Goal: Information Seeking & Learning: Learn about a topic

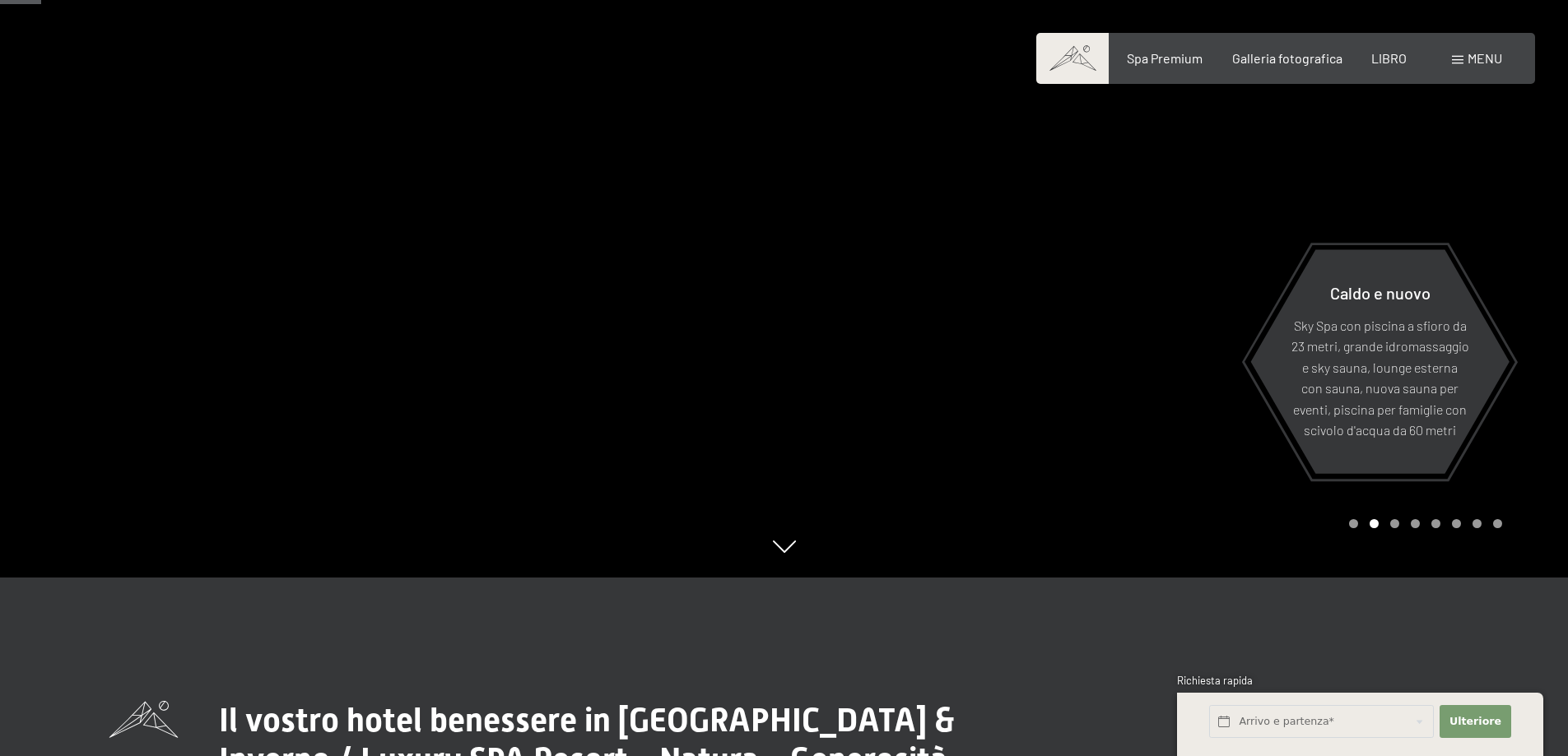
scroll to position [82, 0]
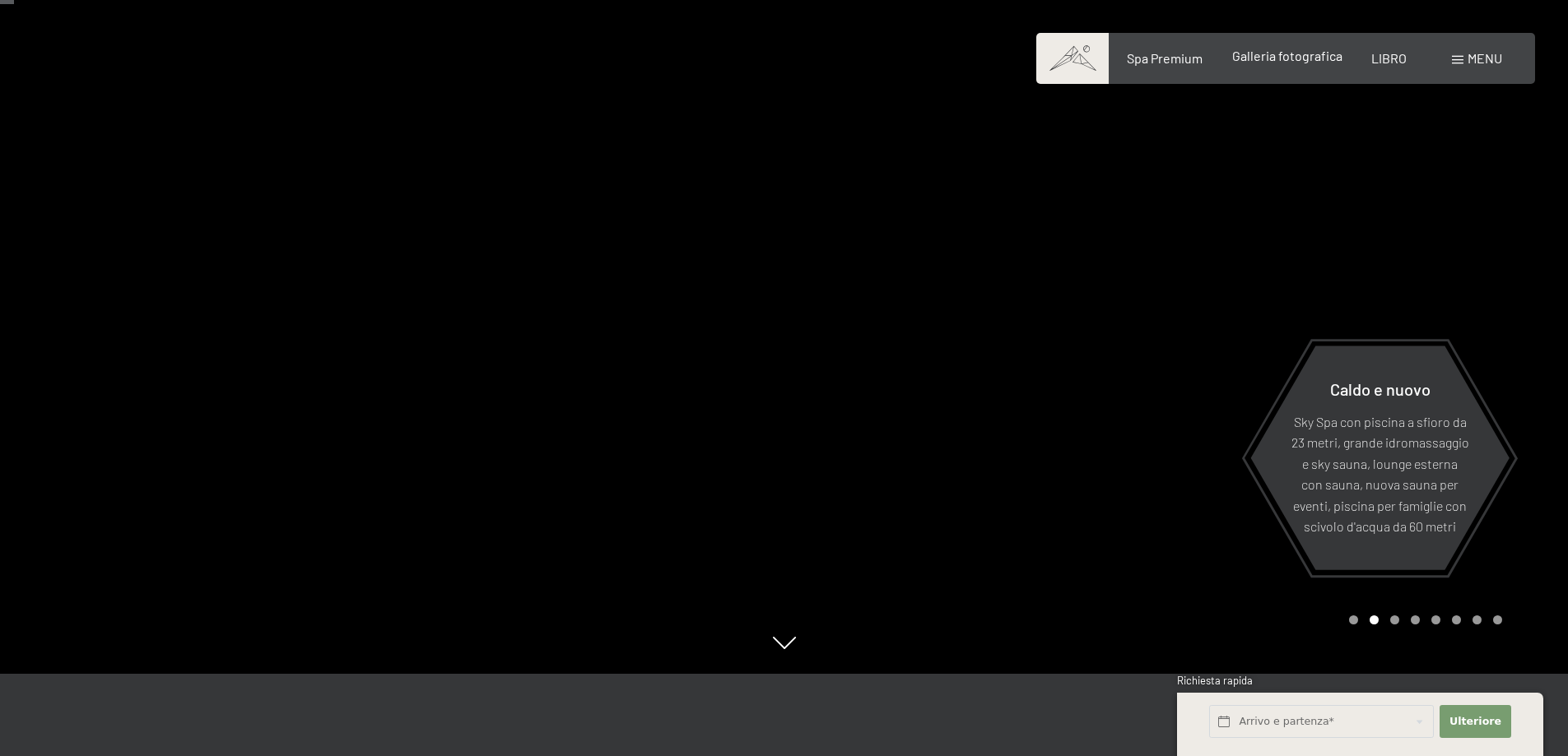
click at [1301, 63] on div "Galleria fotografica" at bounding box center [1288, 56] width 110 height 18
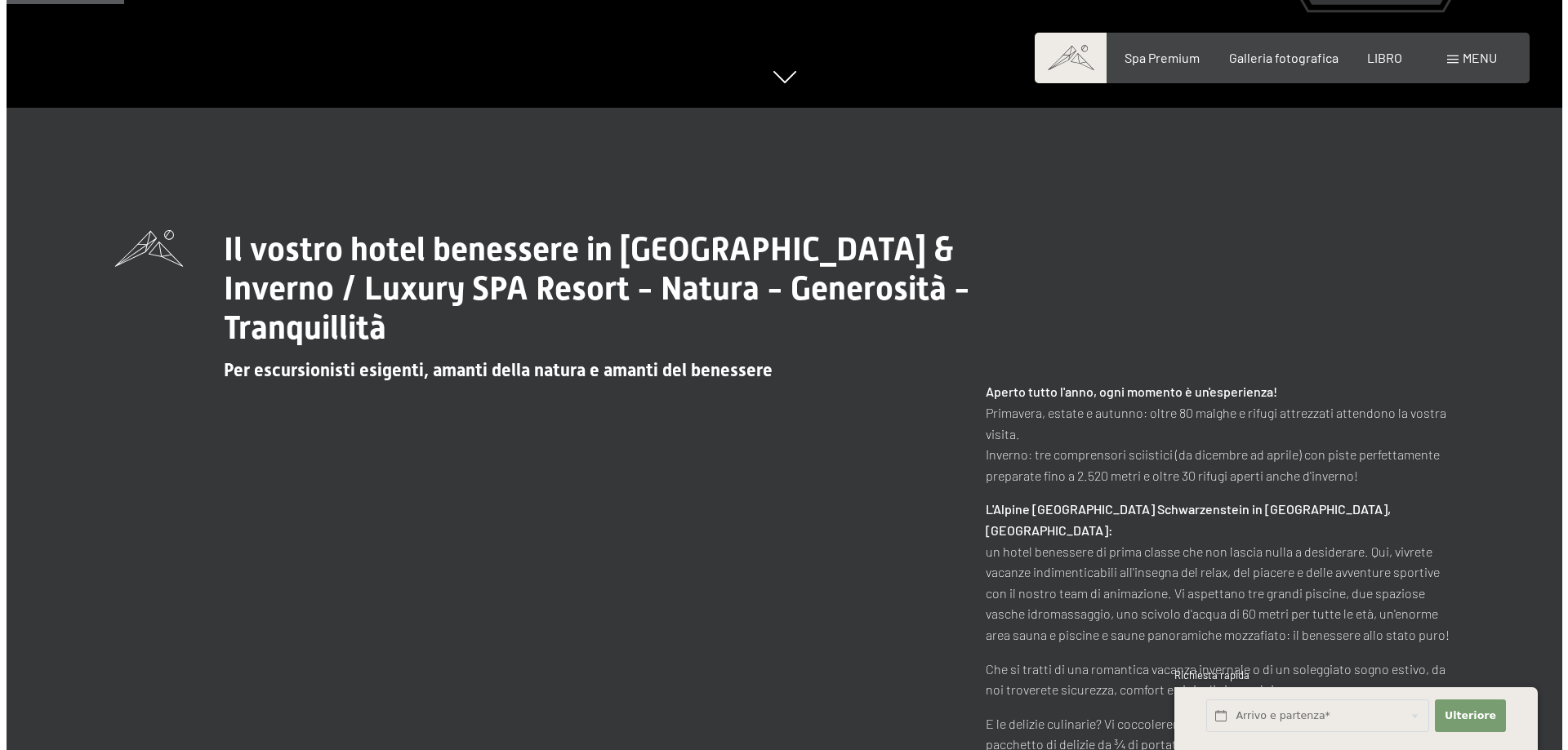
scroll to position [734, 0]
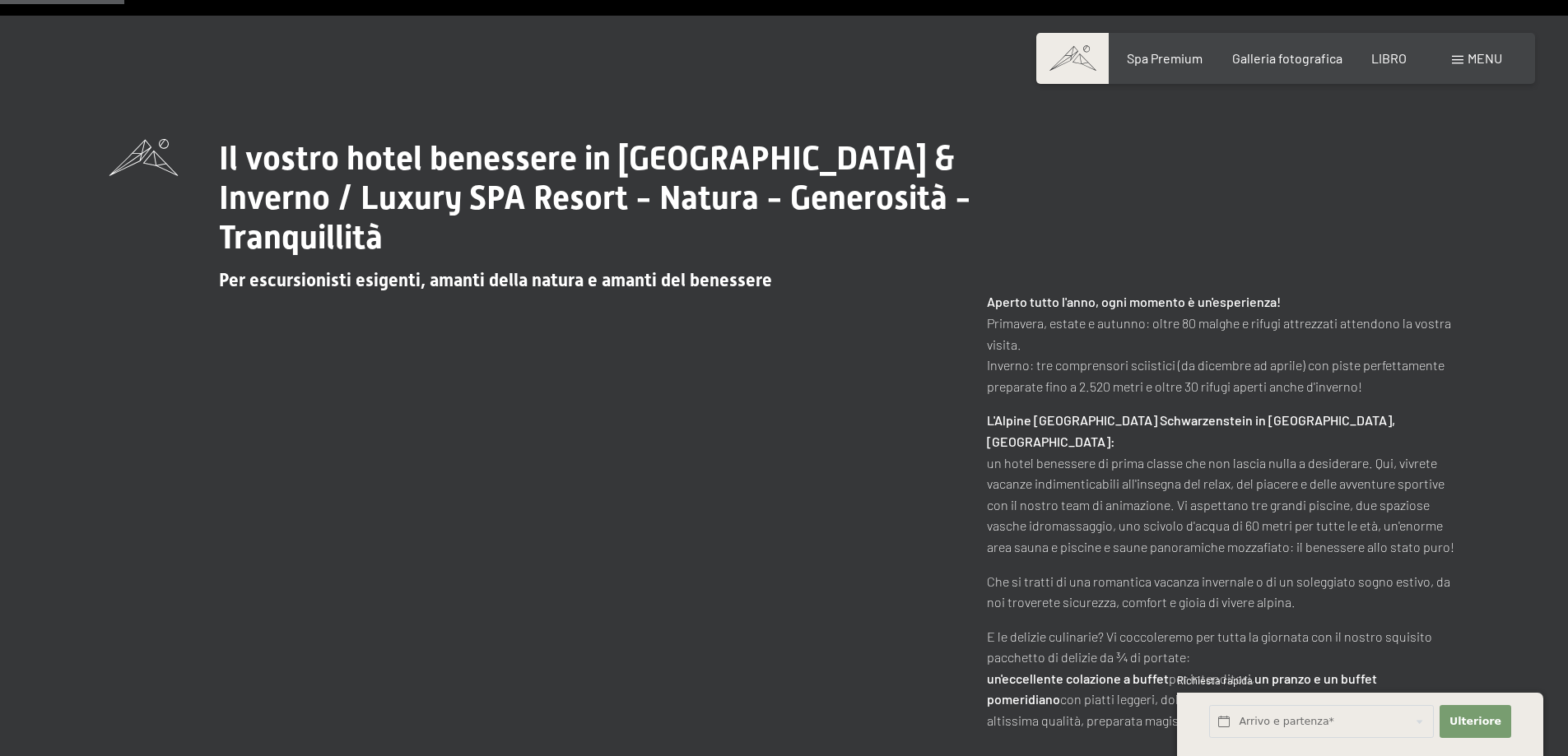
click at [1472, 60] on font "menu" at bounding box center [1484, 58] width 34 height 16
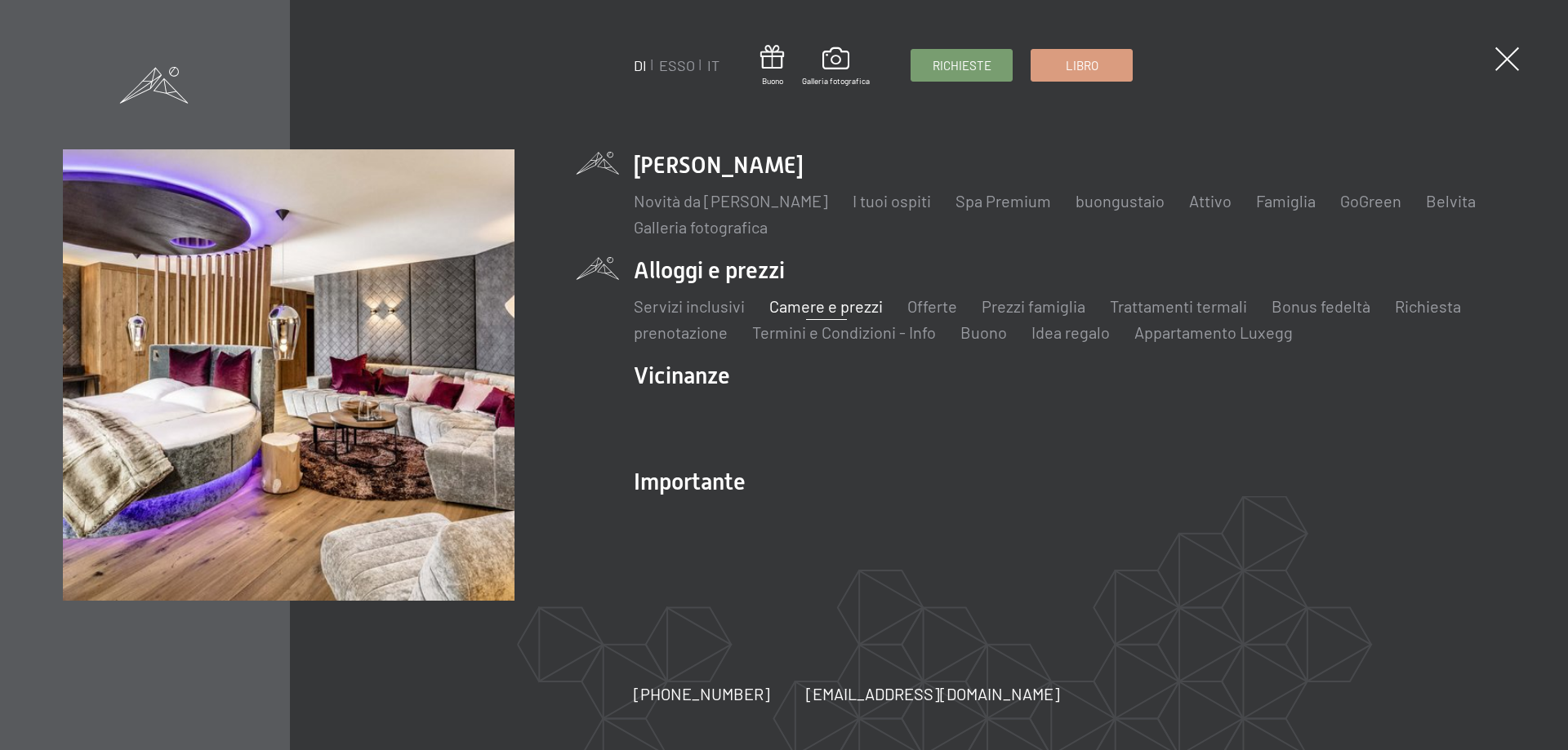
click at [813, 310] on font "Camere e prezzi" at bounding box center [826, 307] width 114 height 20
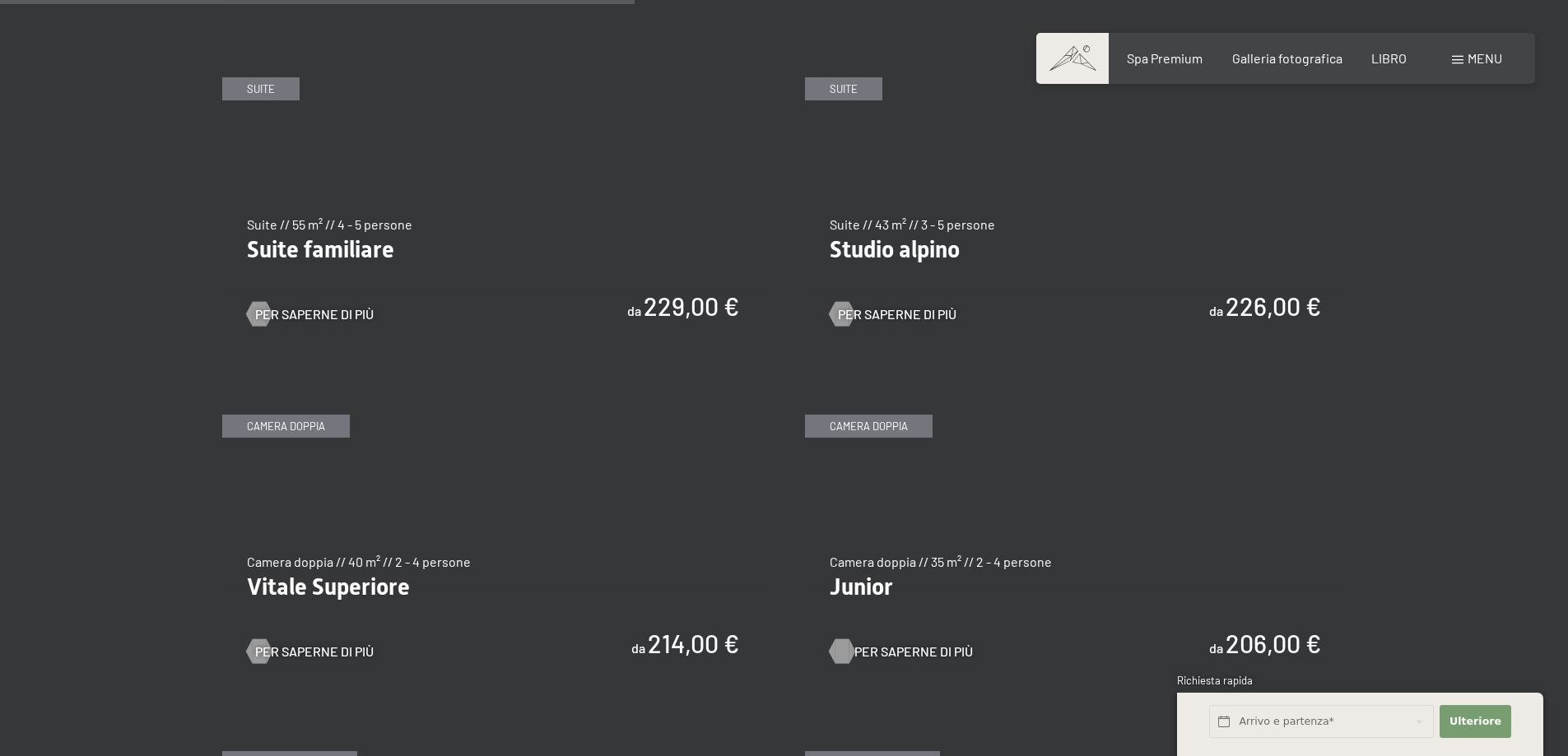
scroll to position [2057, 0]
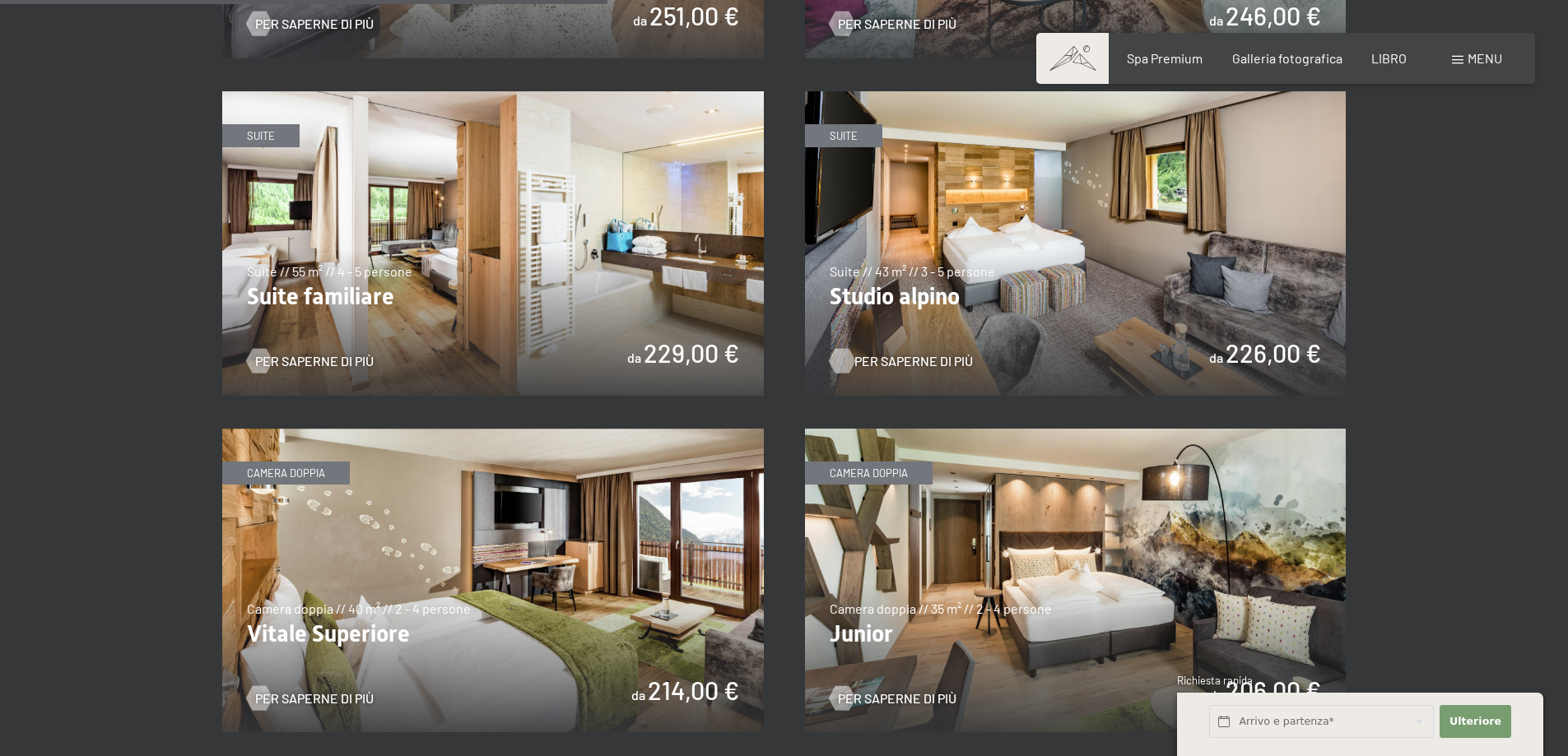
click at [908, 353] on font "Per saperne di più" at bounding box center [914, 361] width 119 height 16
click at [883, 690] on font "Per saperne di più" at bounding box center [914, 698] width 119 height 16
click at [353, 690] on font "Per saperne di più" at bounding box center [331, 698] width 119 height 16
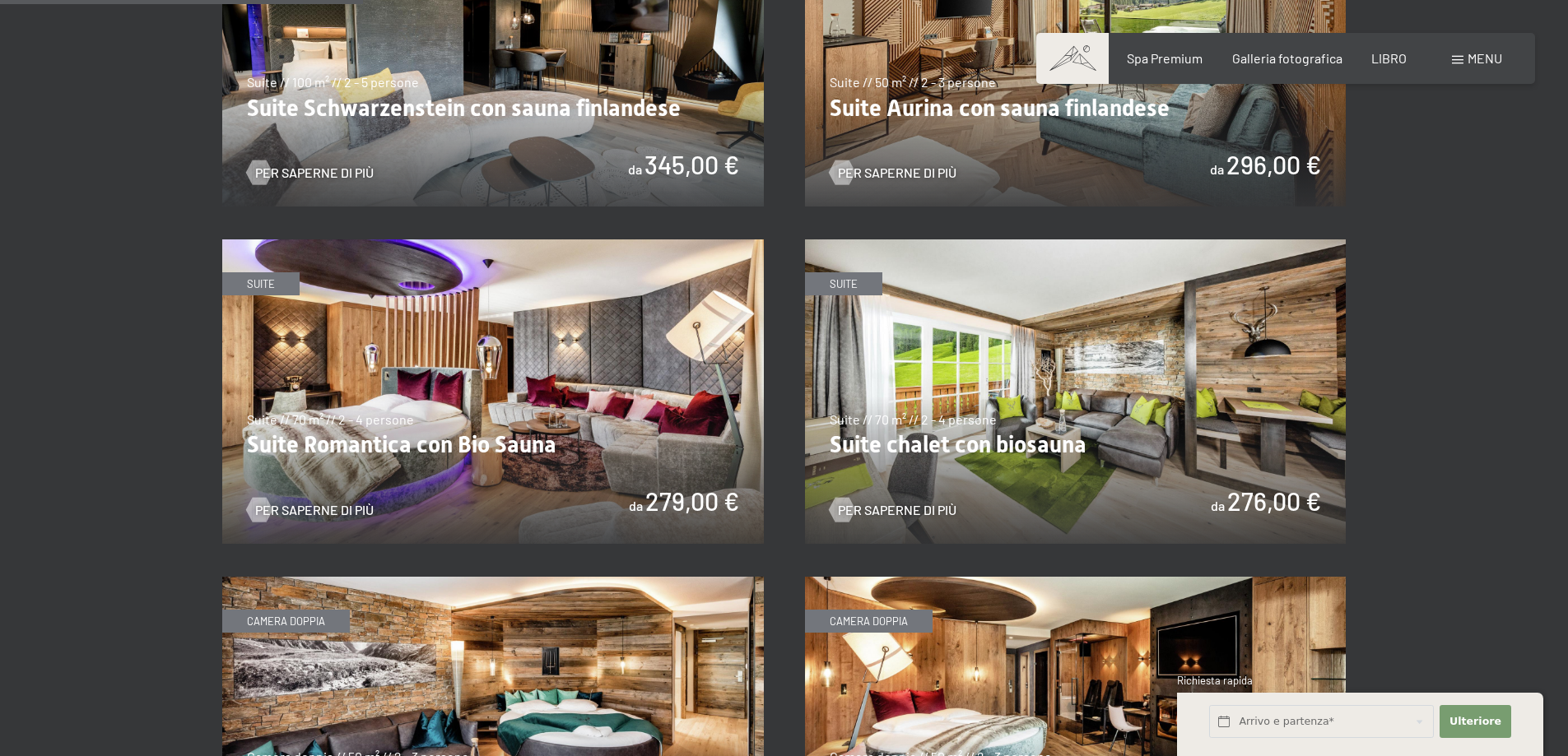
scroll to position [987, 0]
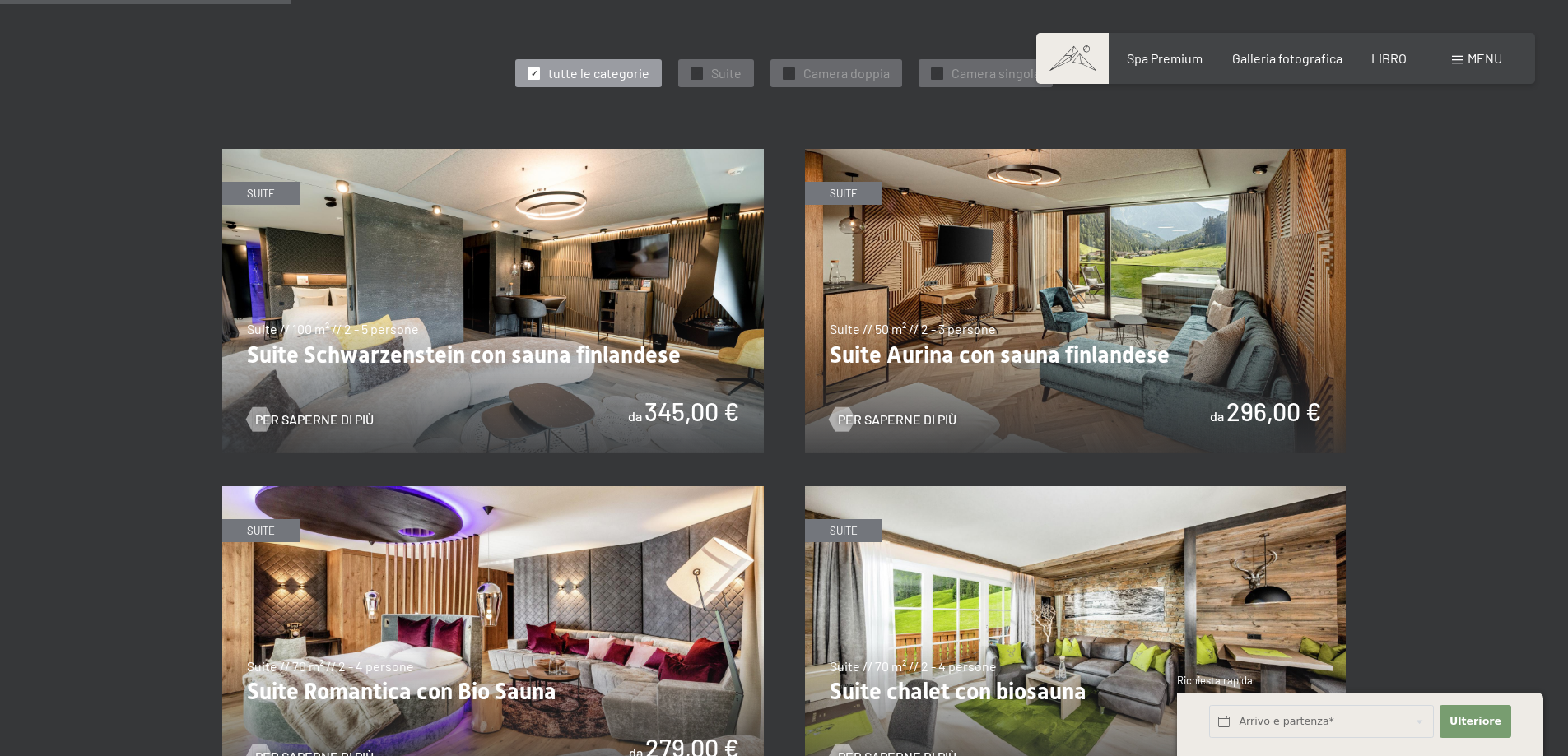
click at [990, 325] on img at bounding box center [1076, 301] width 542 height 304
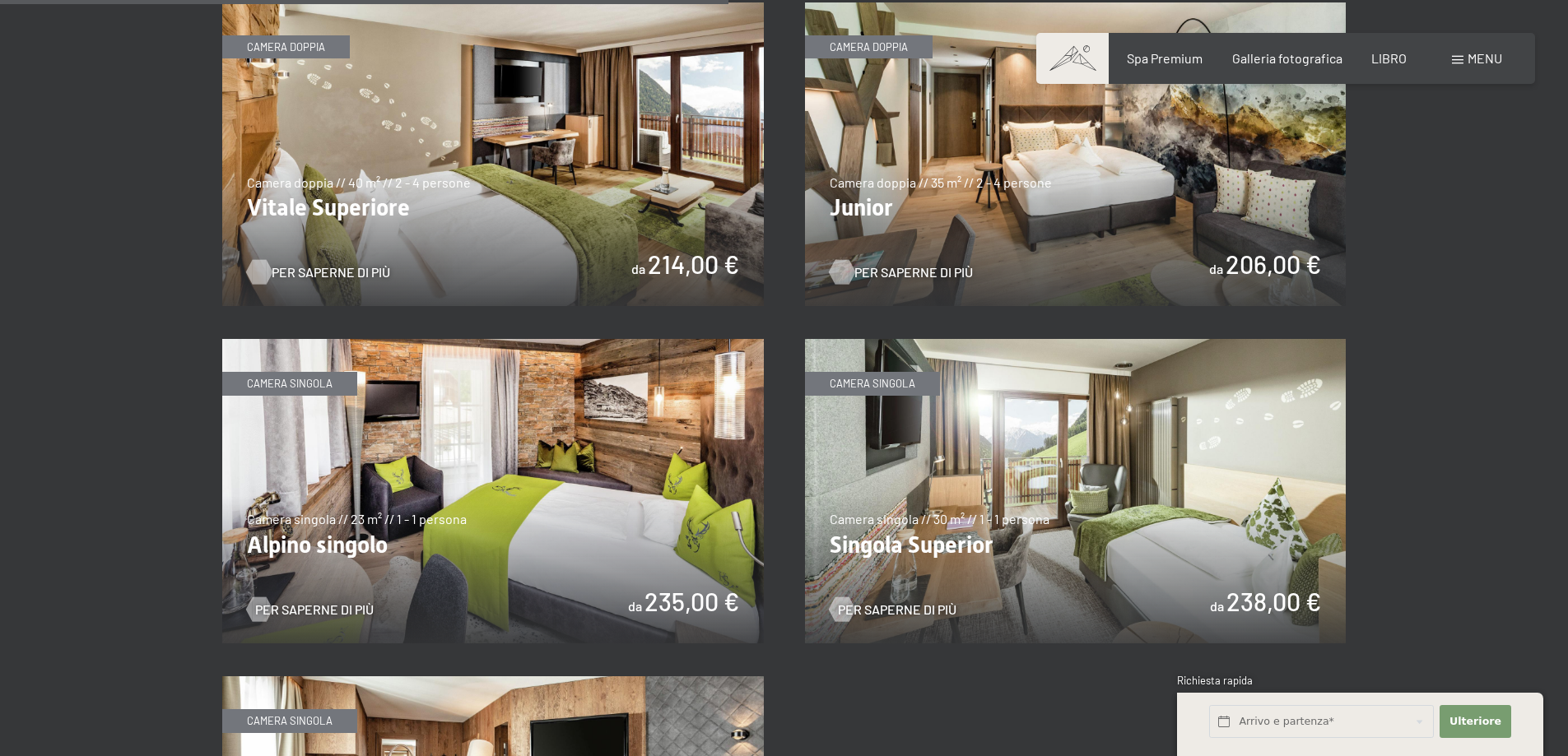
scroll to position [2468, 0]
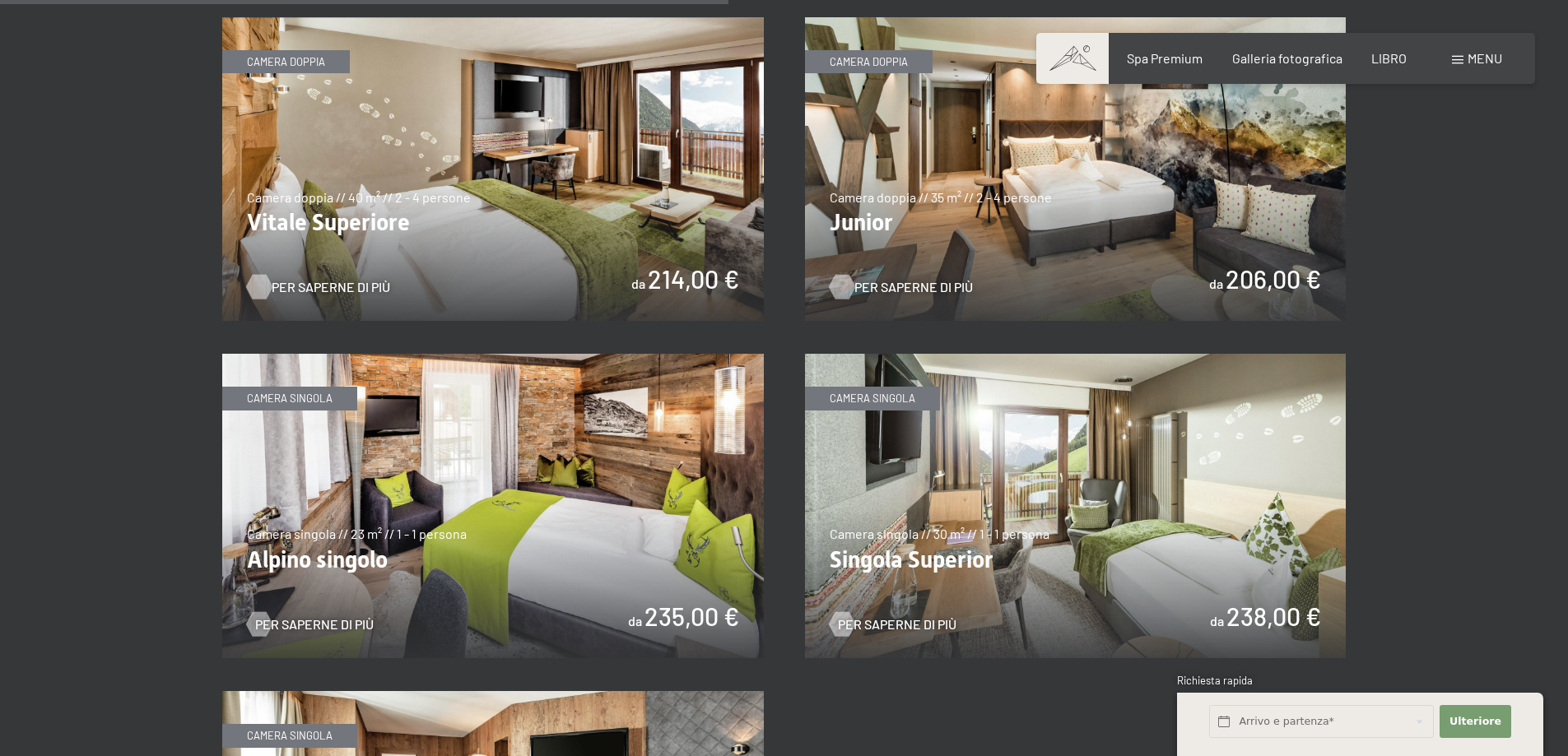
click at [894, 249] on img at bounding box center [1076, 170] width 542 height 304
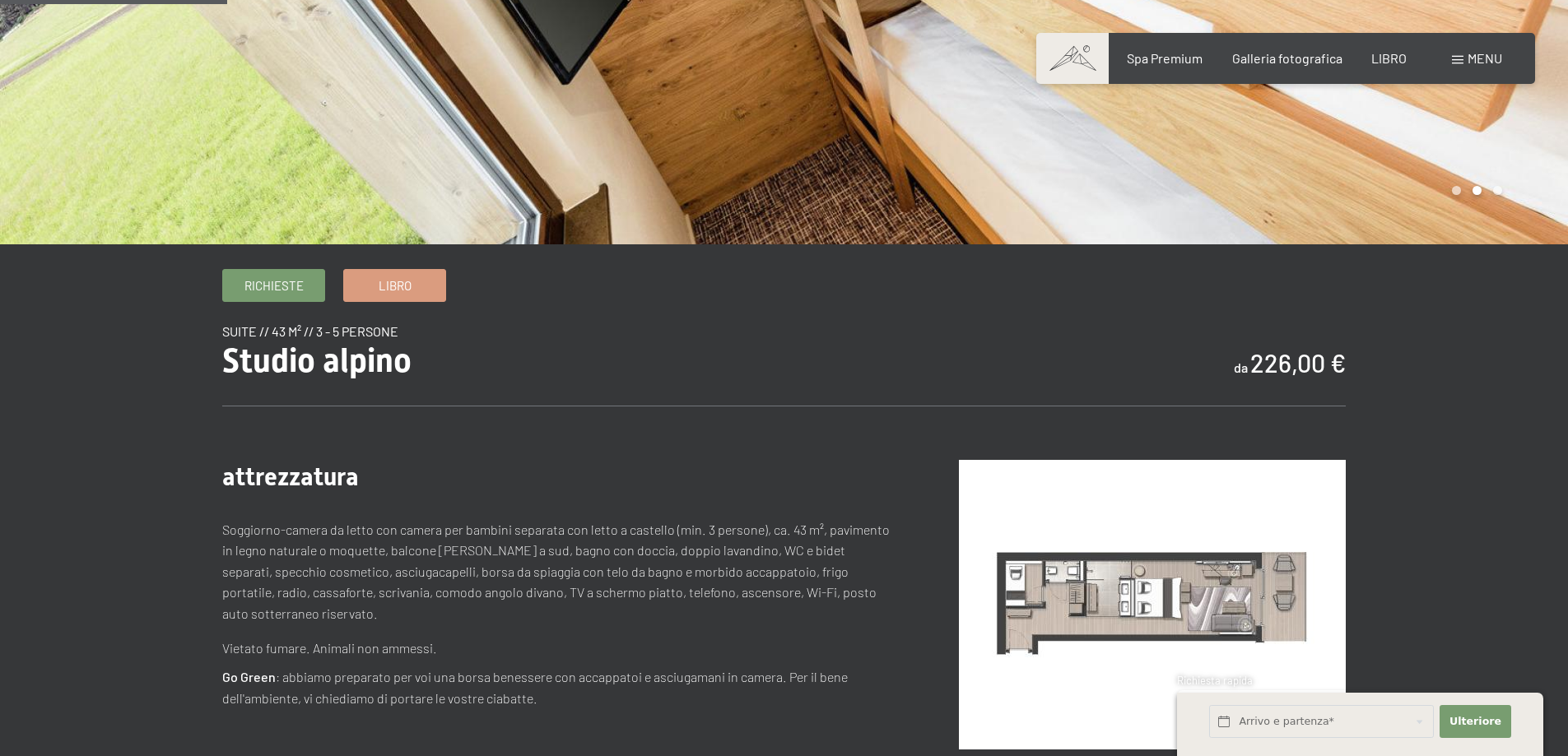
scroll to position [411, 0]
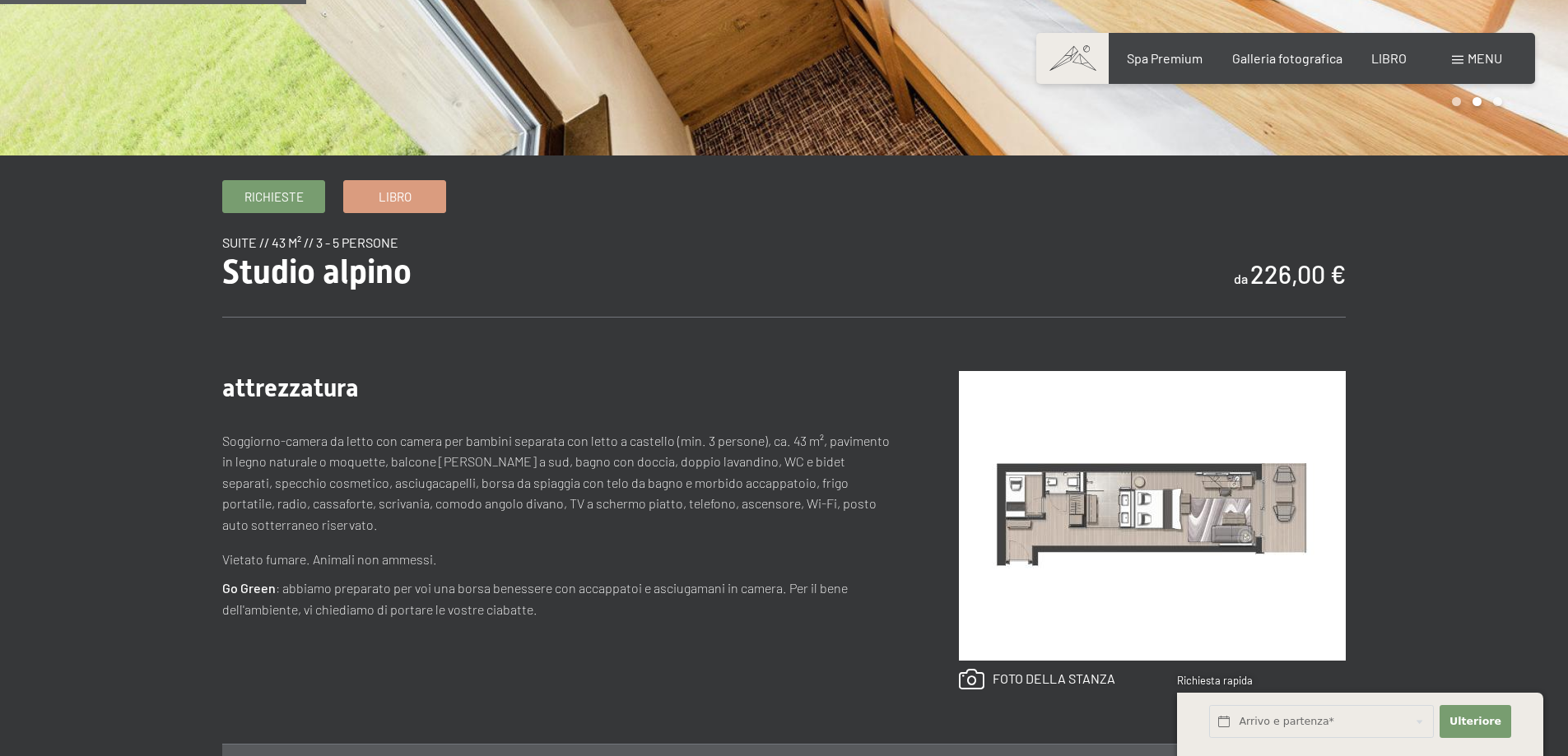
click at [1109, 505] on img at bounding box center [1153, 515] width 387 height 290
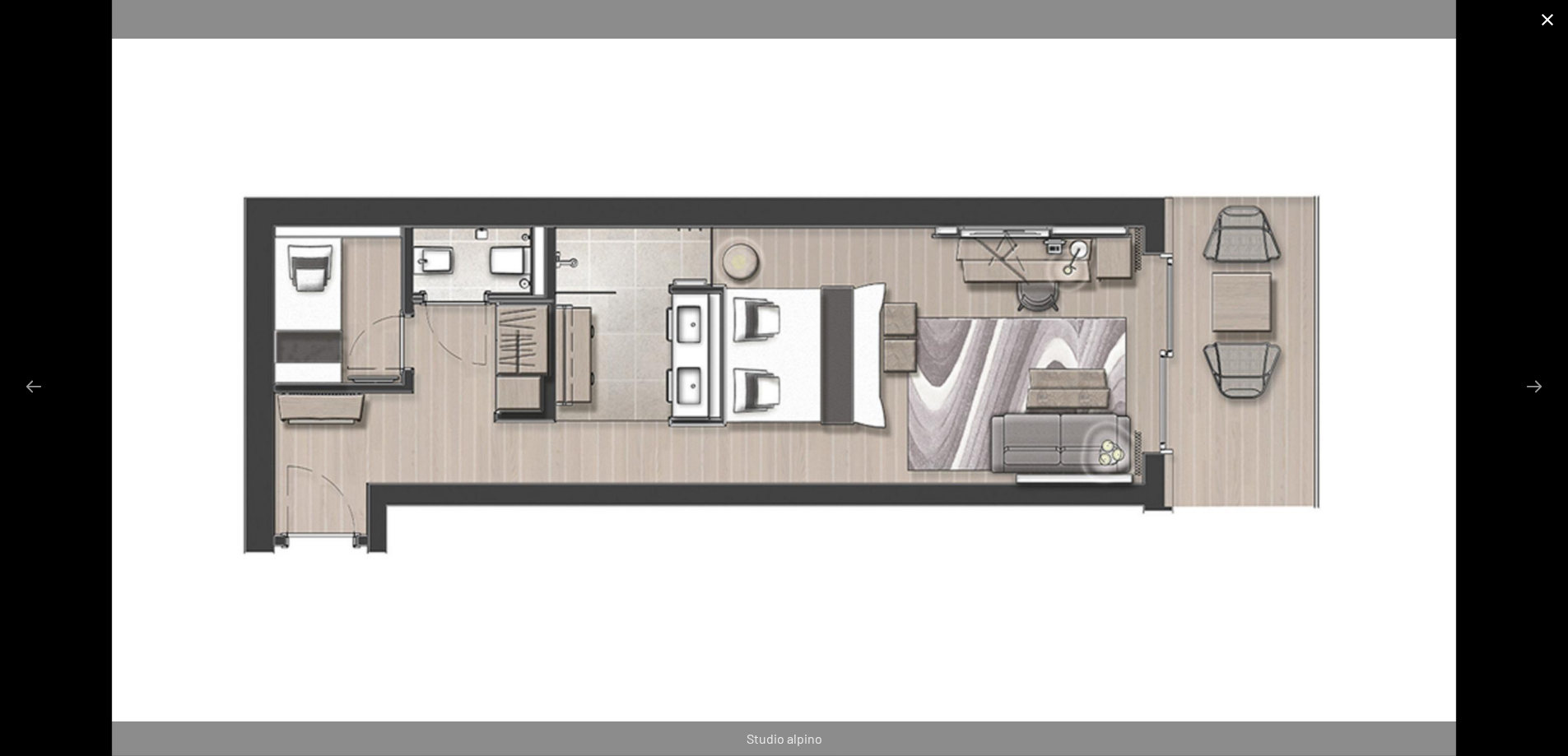
click at [1548, 24] on button "Chiudi galleria" at bounding box center [1547, 19] width 41 height 38
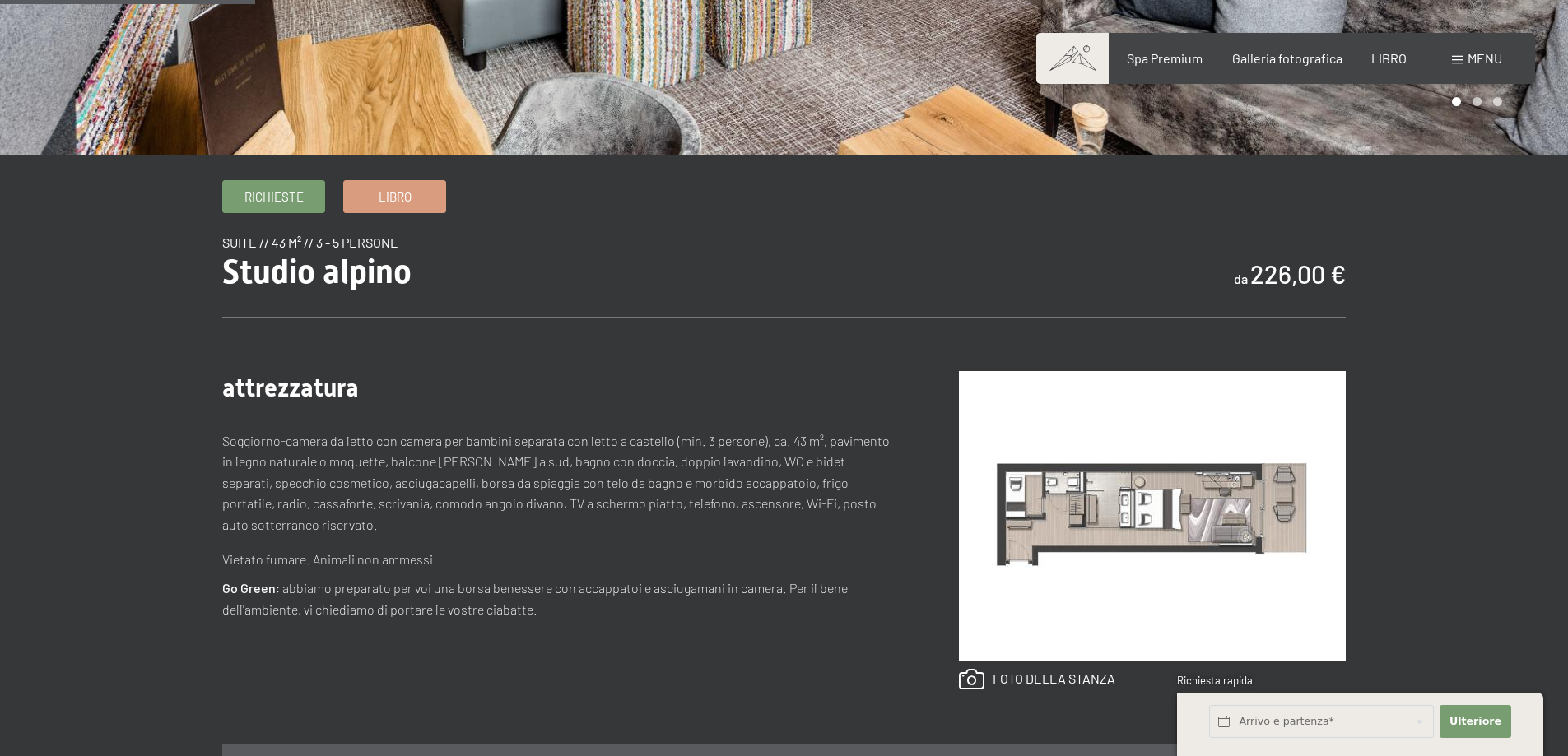
scroll to position [0, 0]
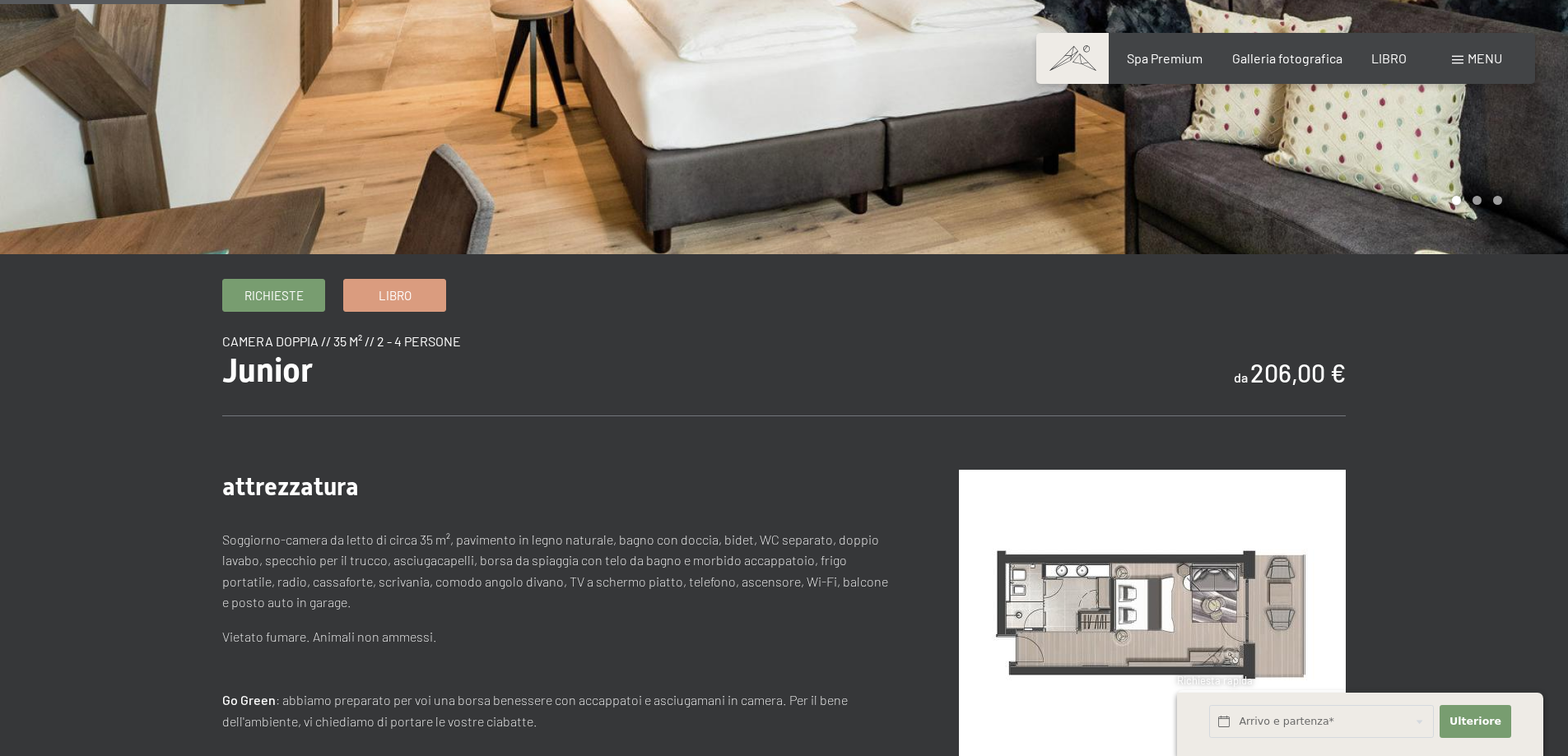
scroll to position [329, 0]
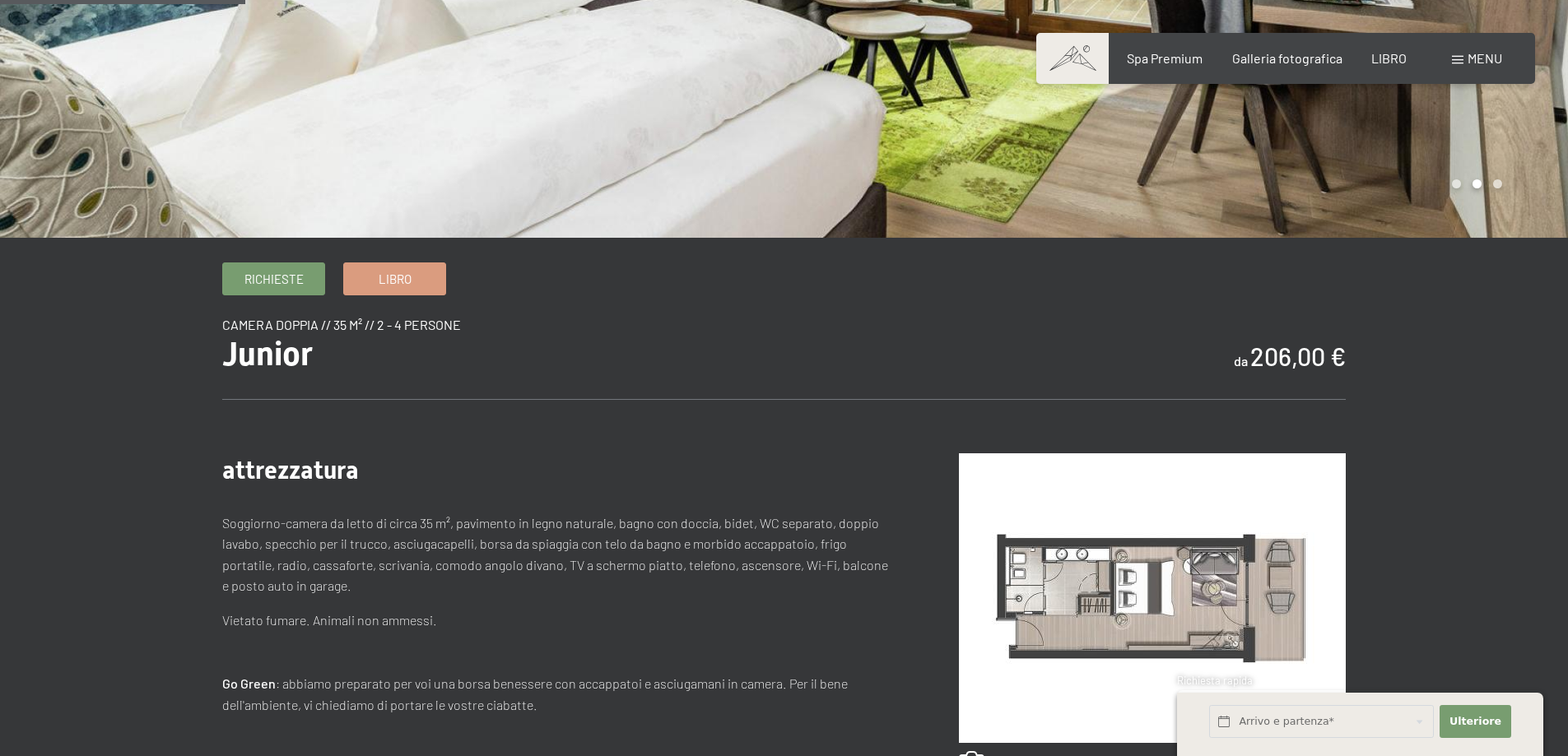
click at [1153, 575] on img at bounding box center [1153, 598] width 387 height 290
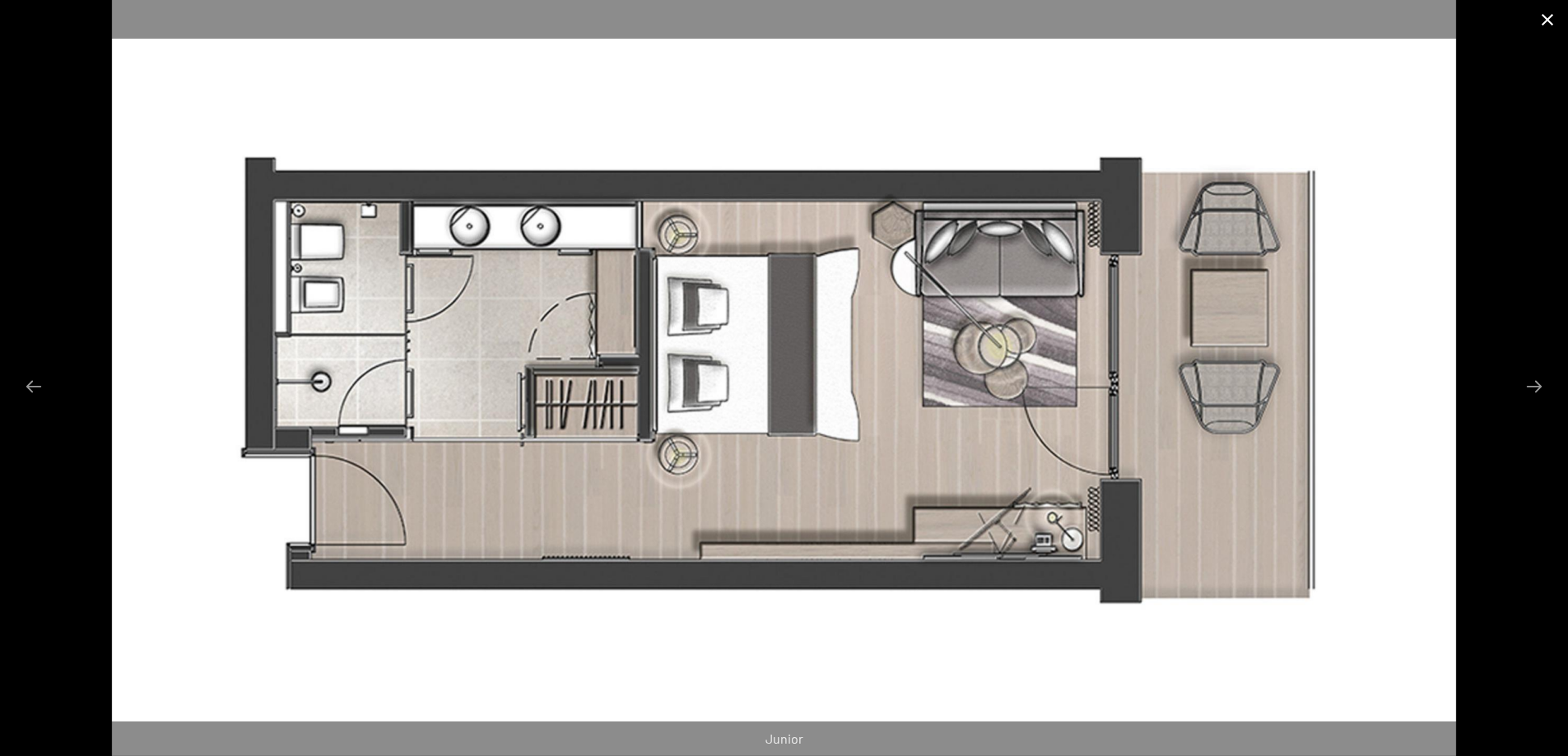
click at [1554, 23] on button "Chiudi galleria" at bounding box center [1547, 19] width 41 height 38
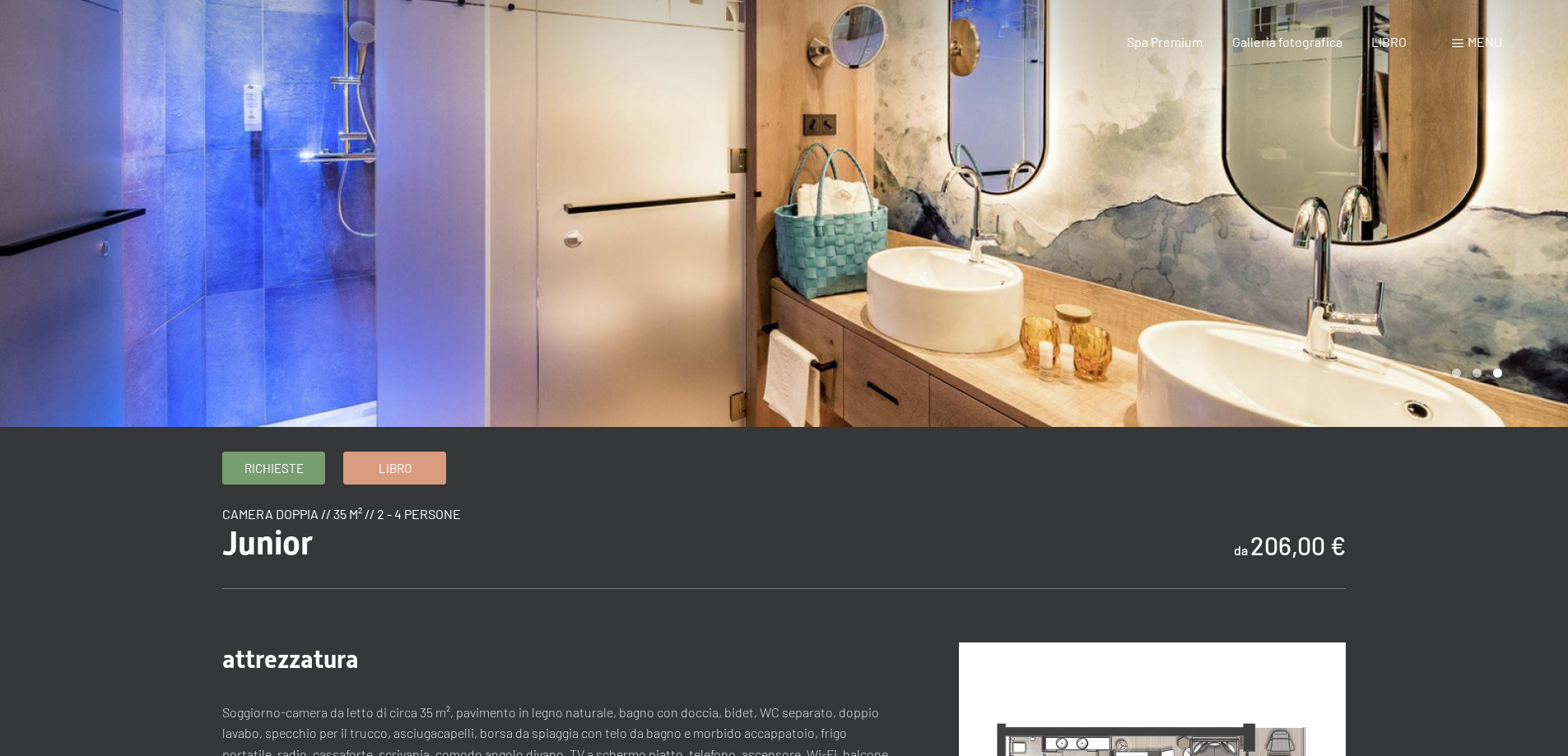
scroll to position [0, 0]
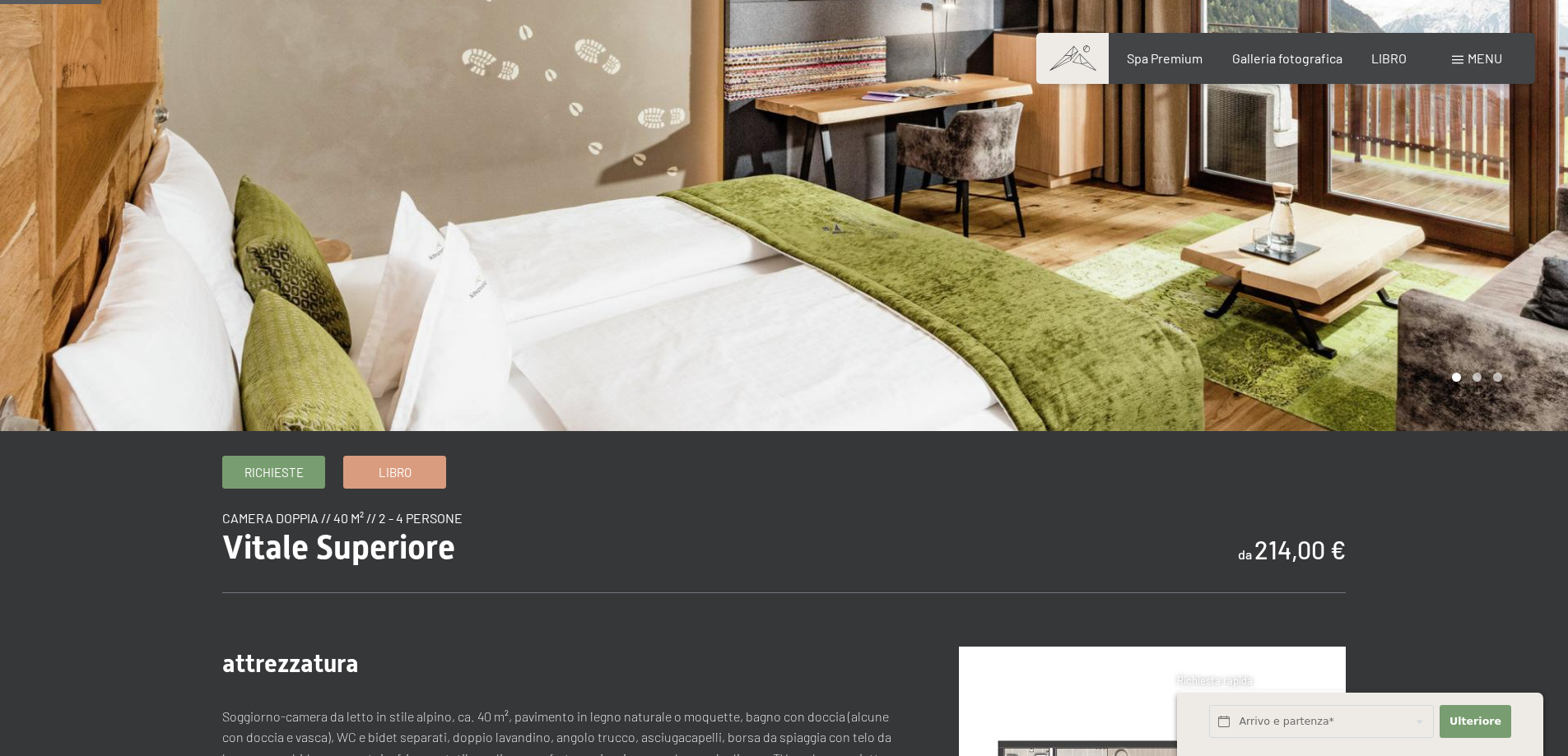
scroll to position [329, 0]
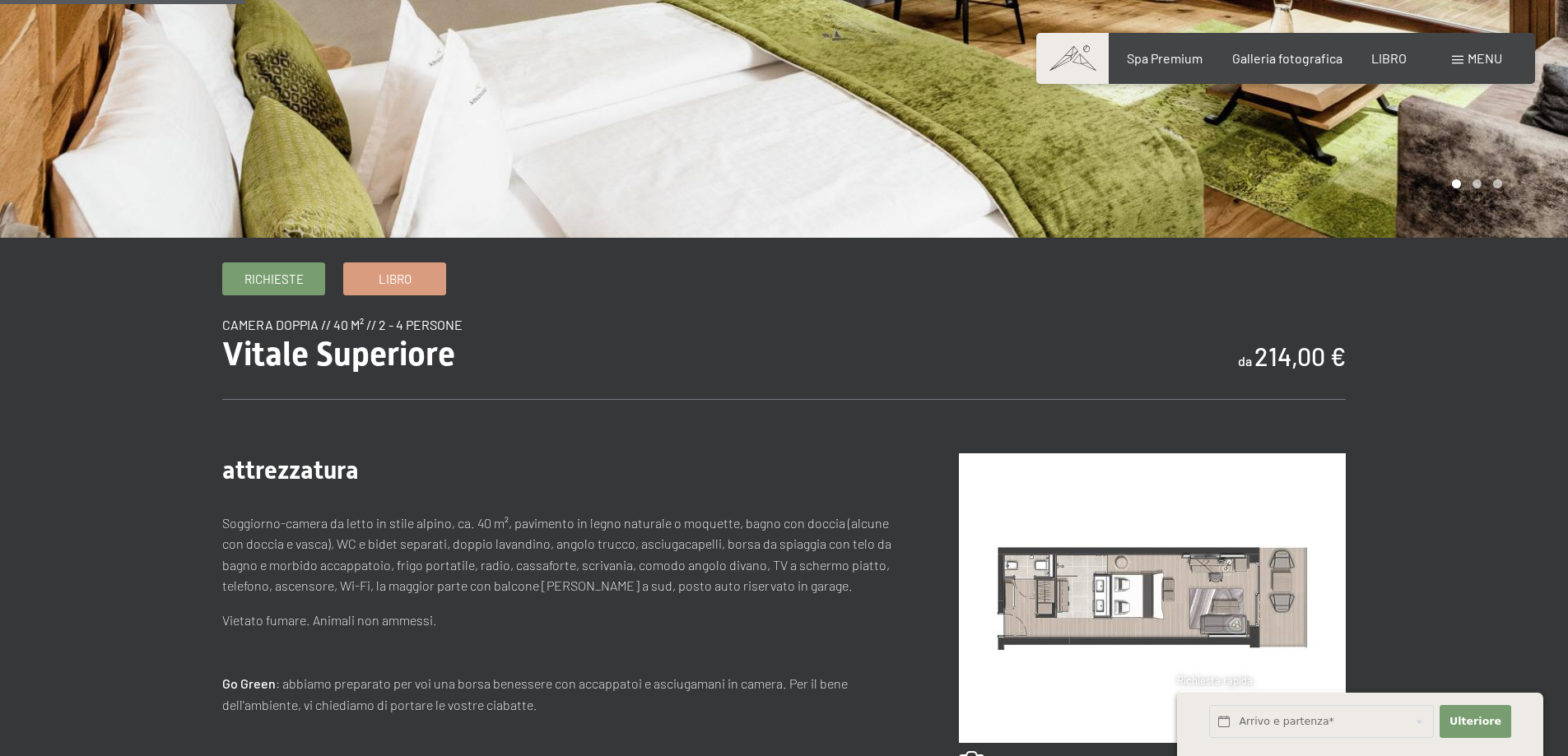
click at [1082, 594] on img at bounding box center [1153, 598] width 387 height 290
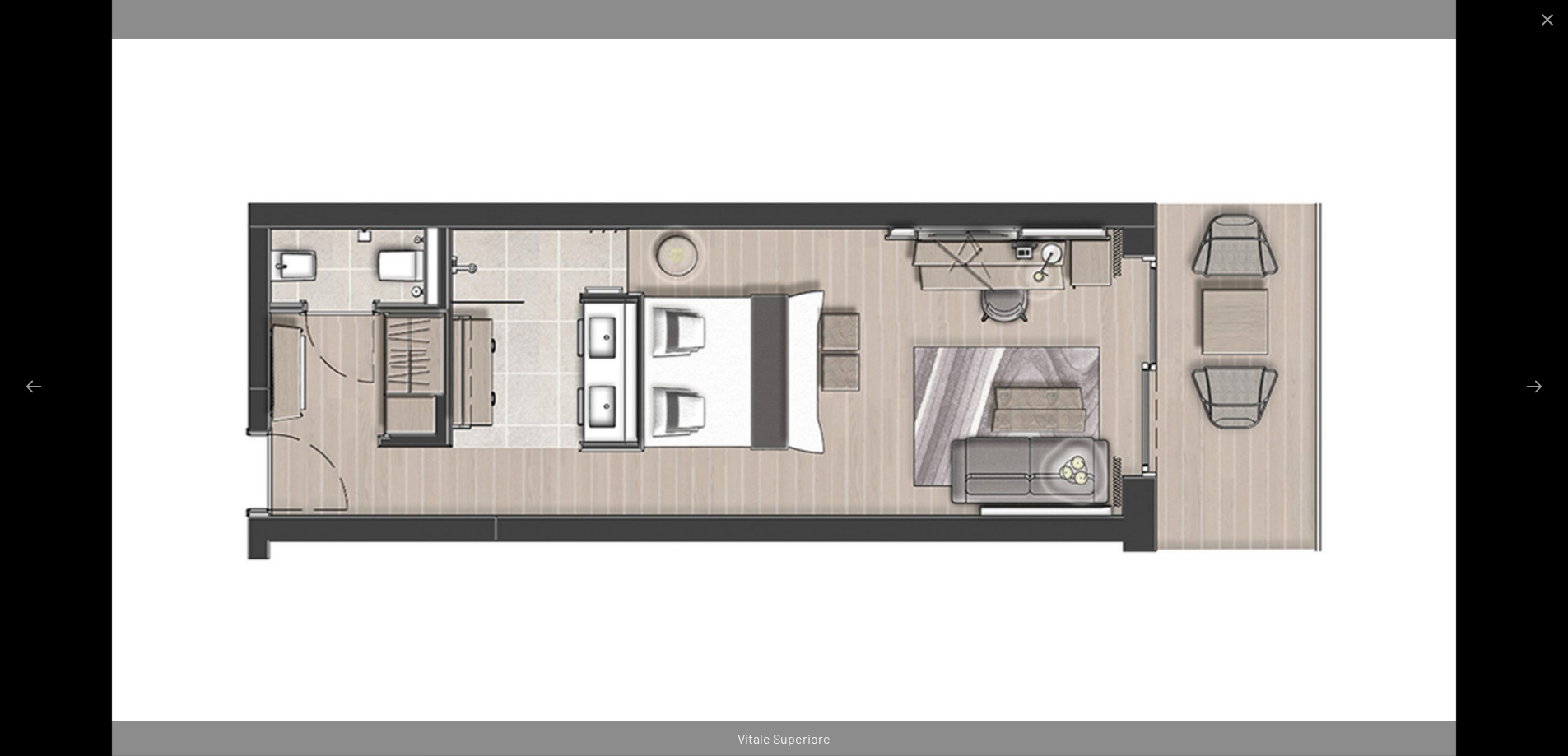
scroll to position [658, 0]
click at [1548, 22] on button "Chiudi galleria" at bounding box center [1547, 19] width 41 height 38
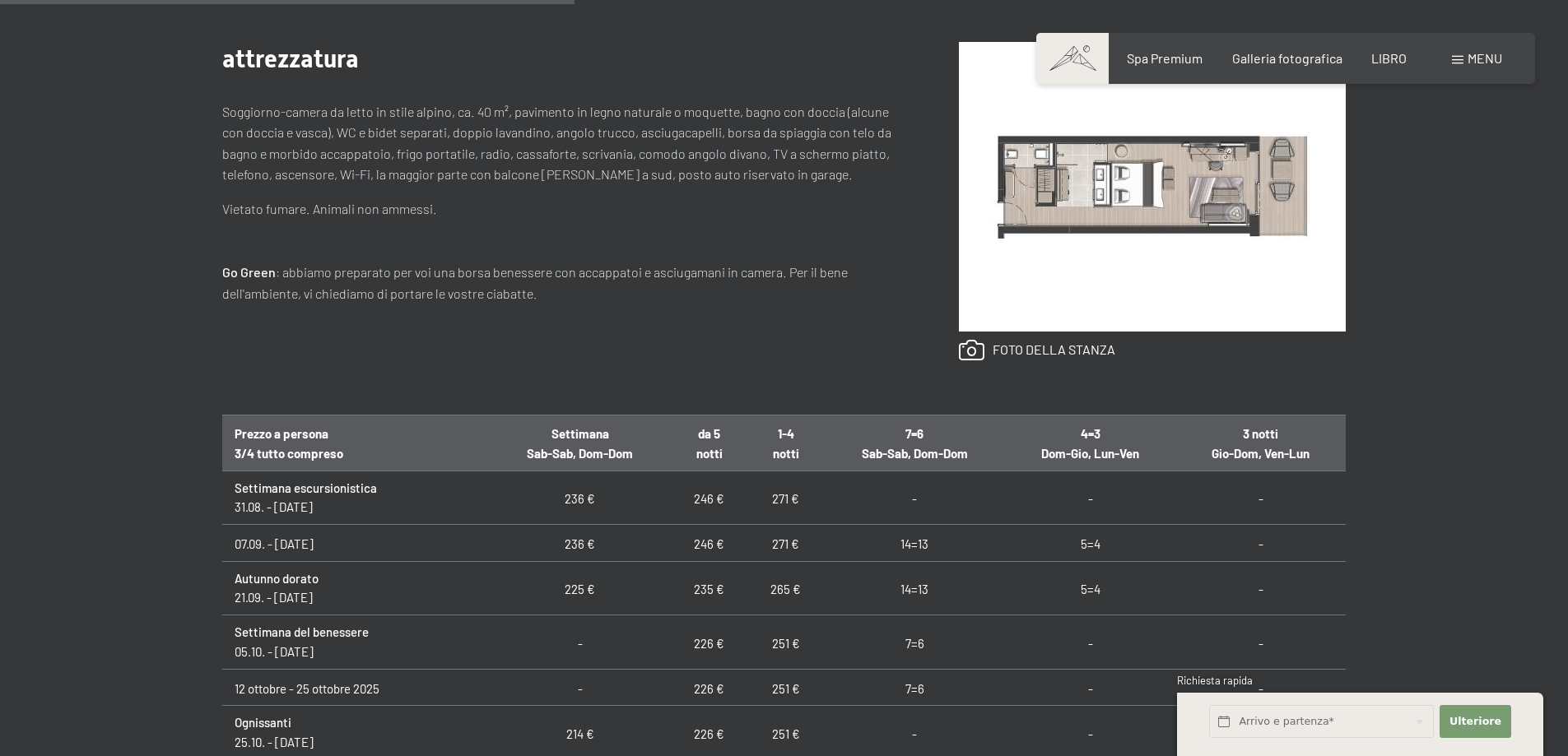
scroll to position [1069, 0]
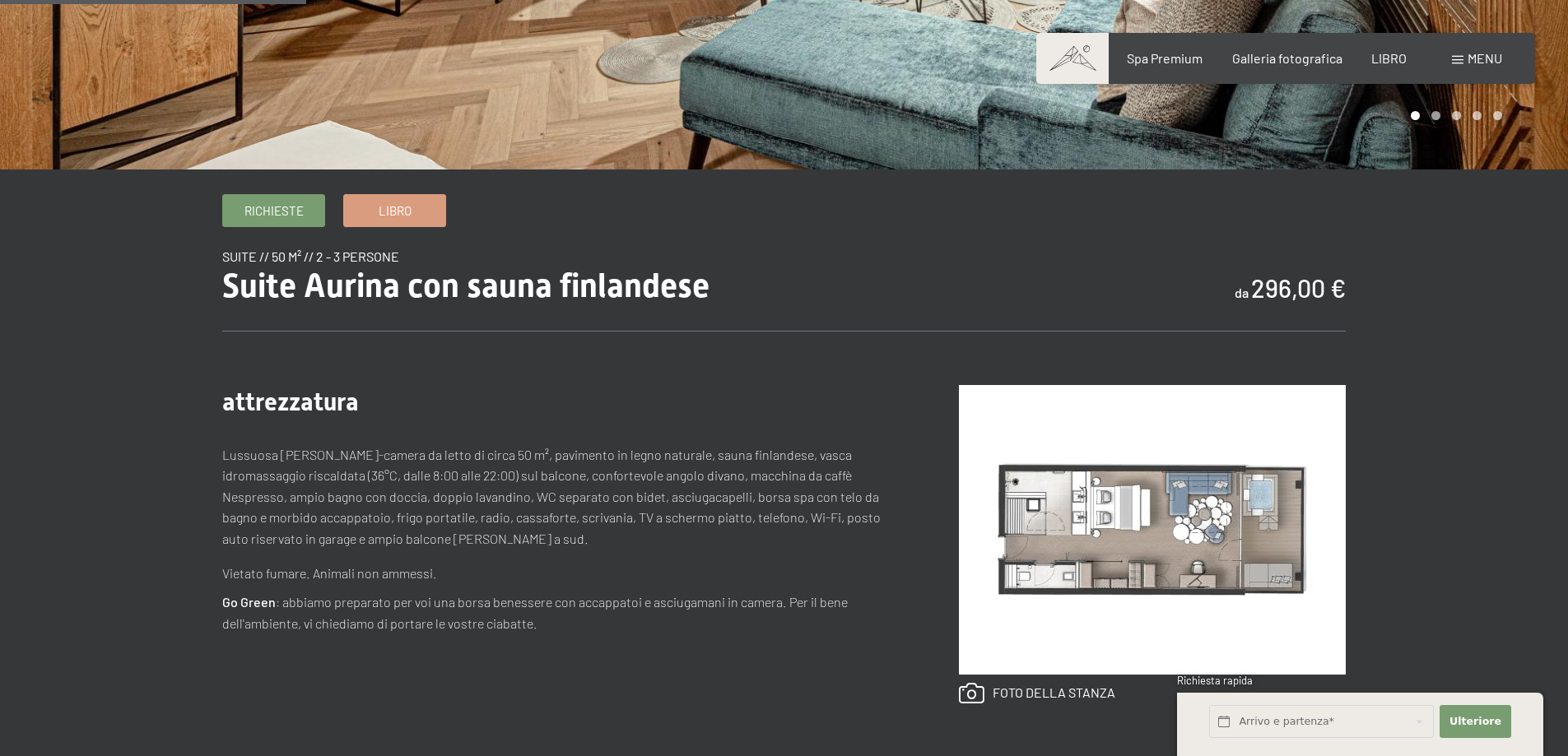
scroll to position [411, 0]
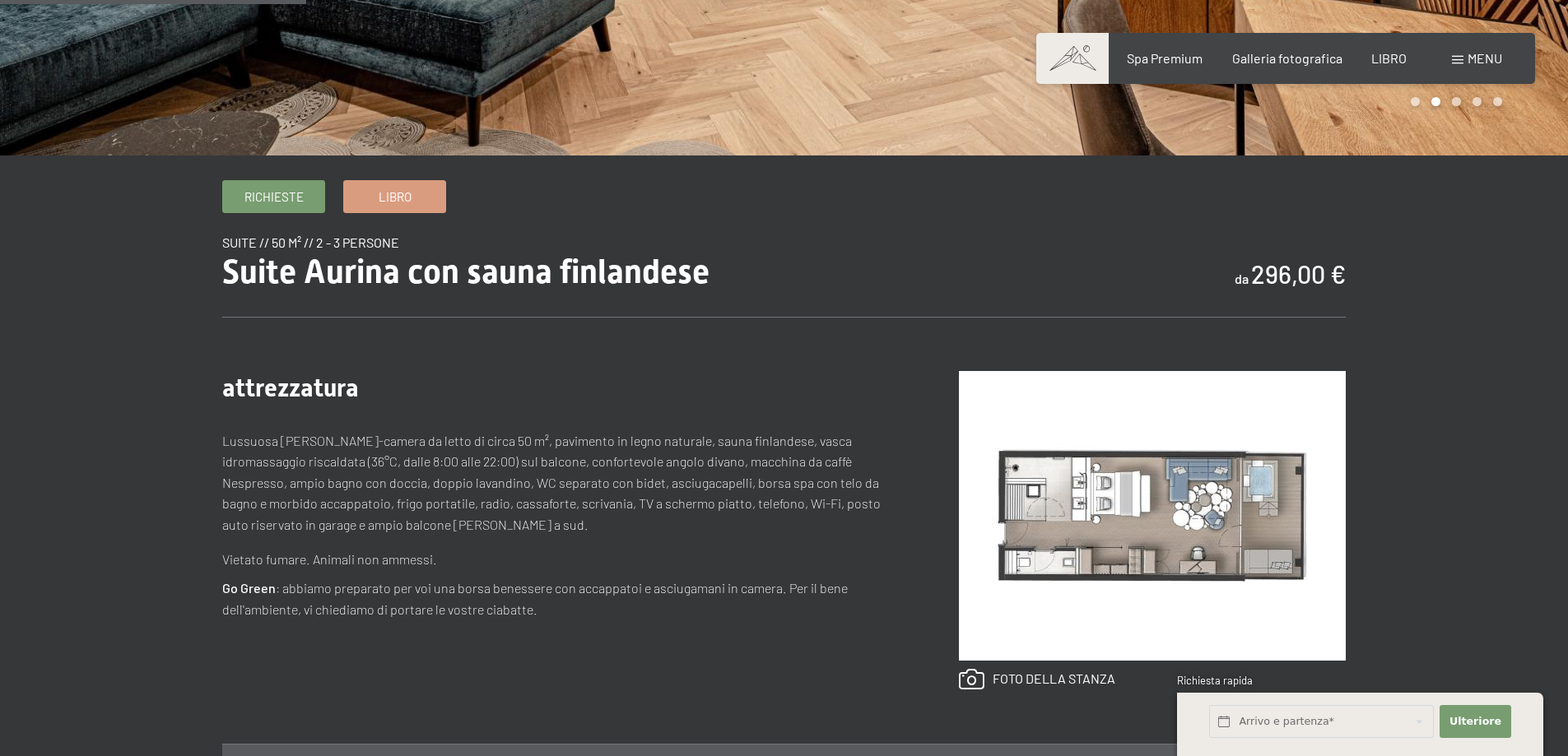
click at [1098, 506] on img at bounding box center [1153, 515] width 387 height 290
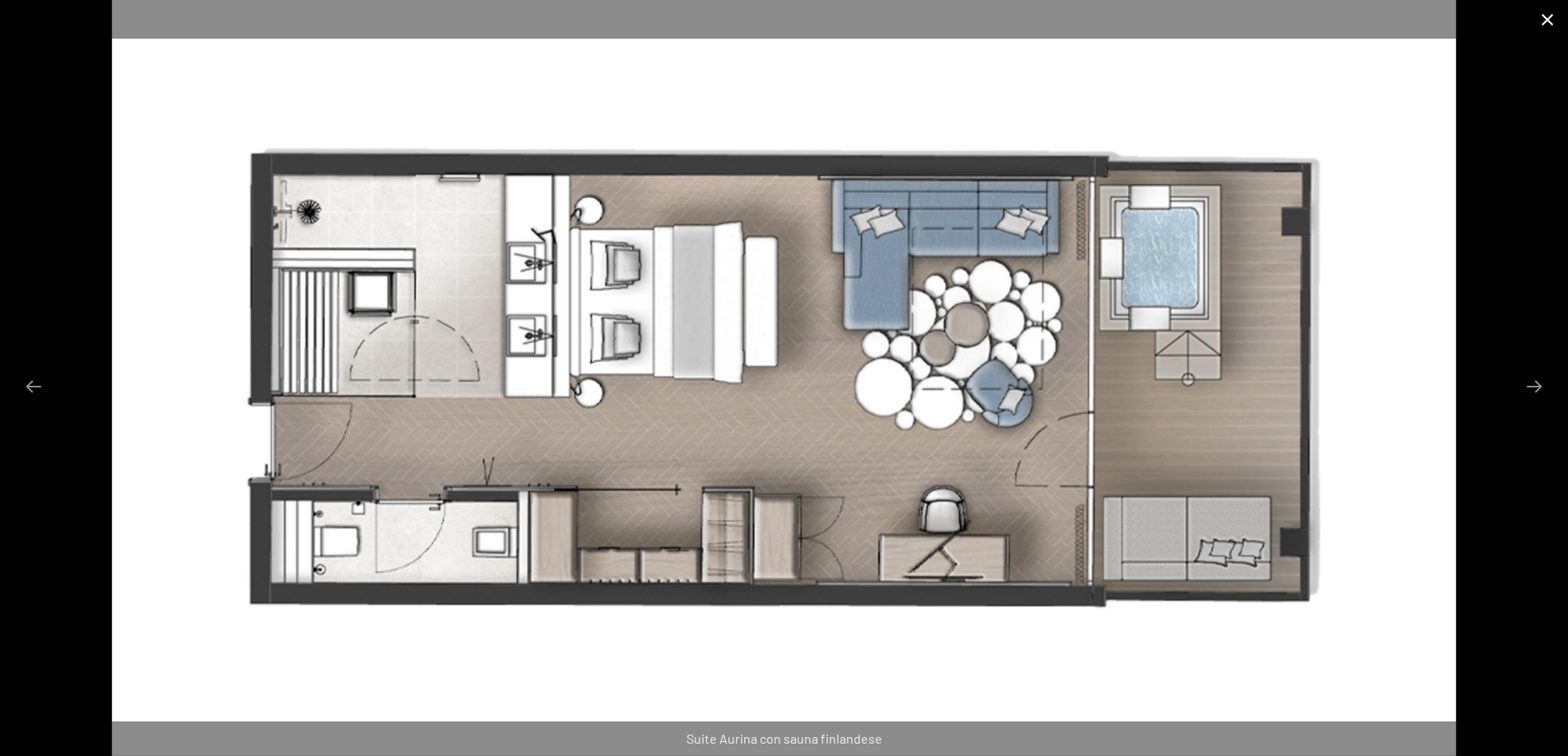
click at [1552, 18] on button "Chiudi galleria" at bounding box center [1547, 19] width 41 height 38
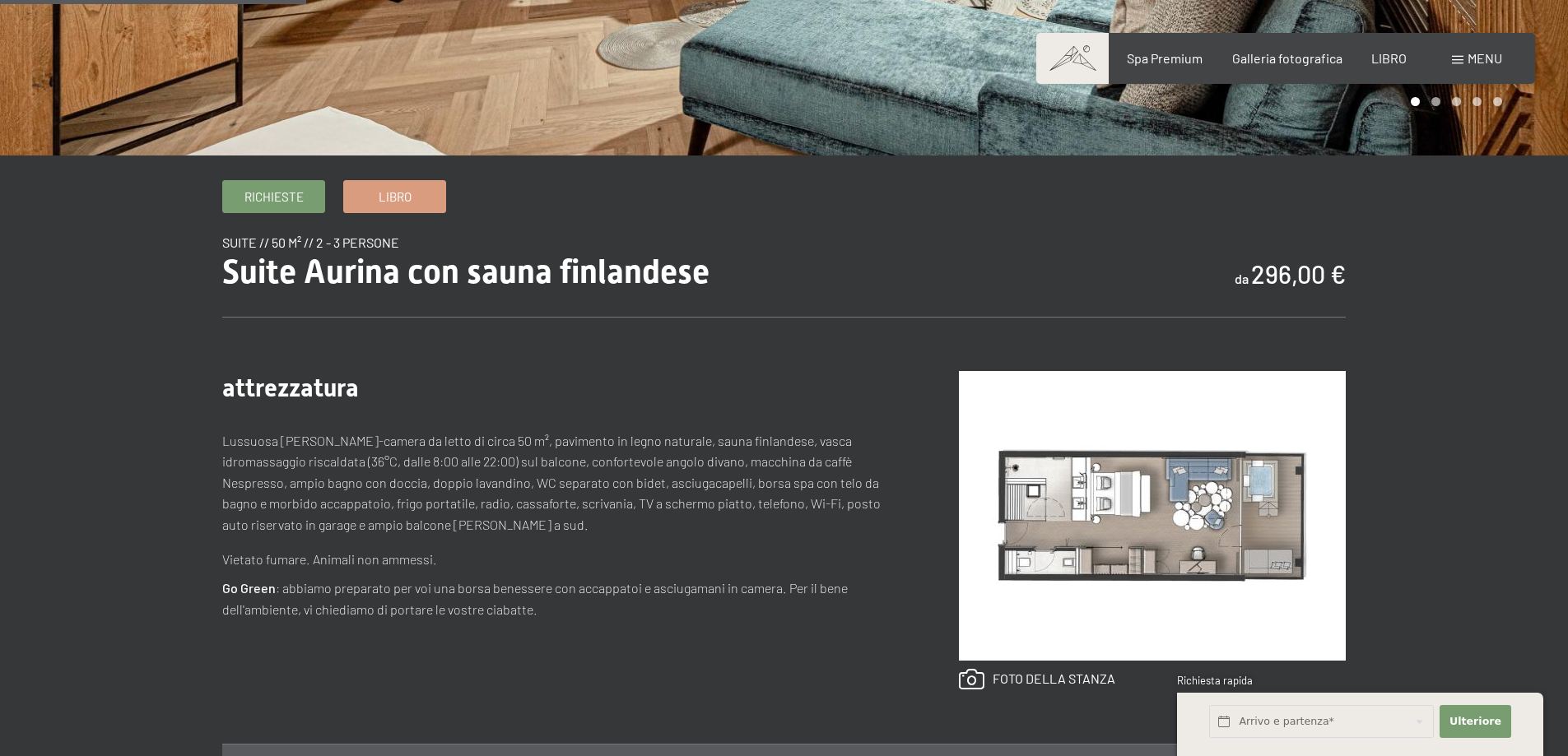
click at [1159, 530] on img at bounding box center [1153, 515] width 387 height 290
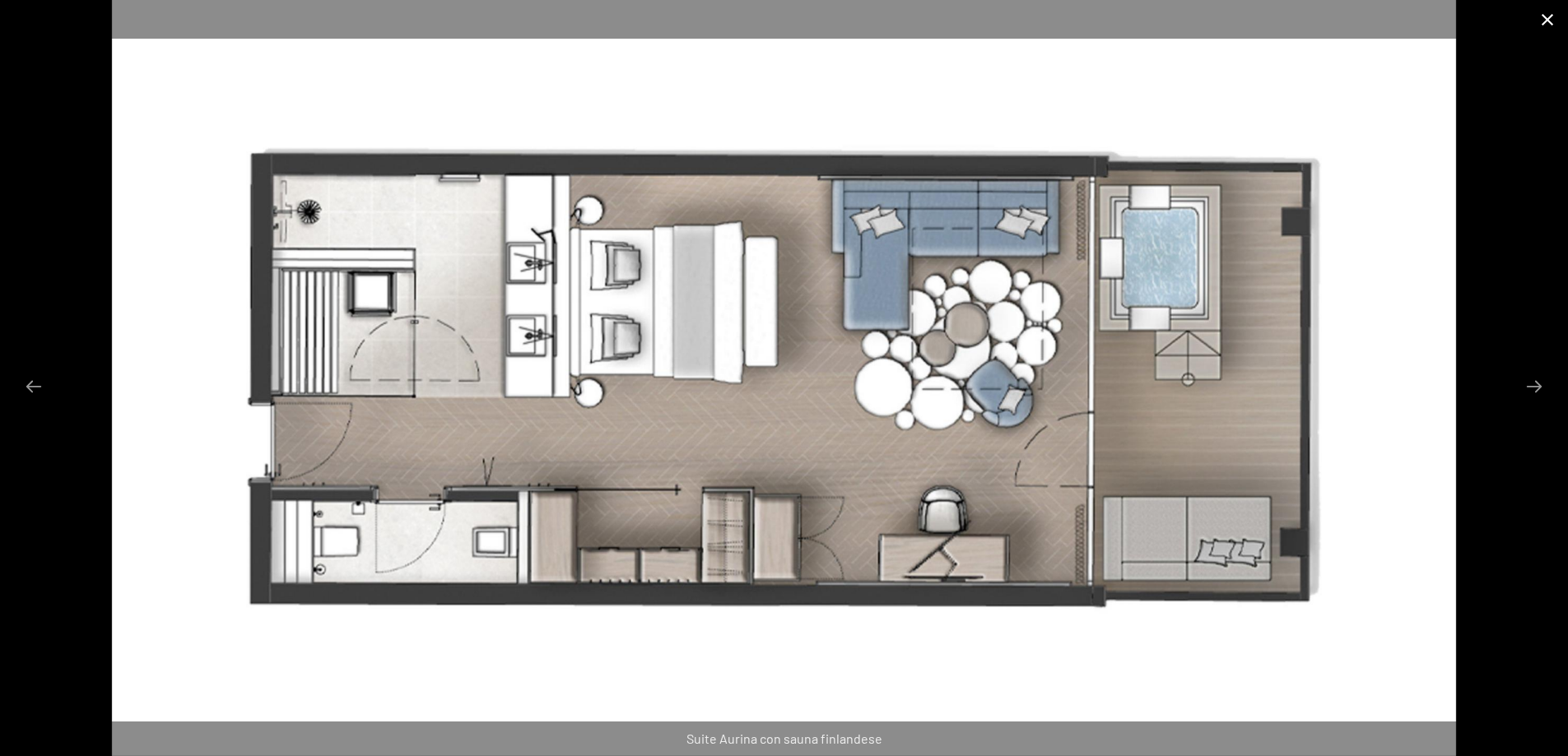
click at [1540, 20] on button "Chiudi galleria" at bounding box center [1547, 19] width 41 height 38
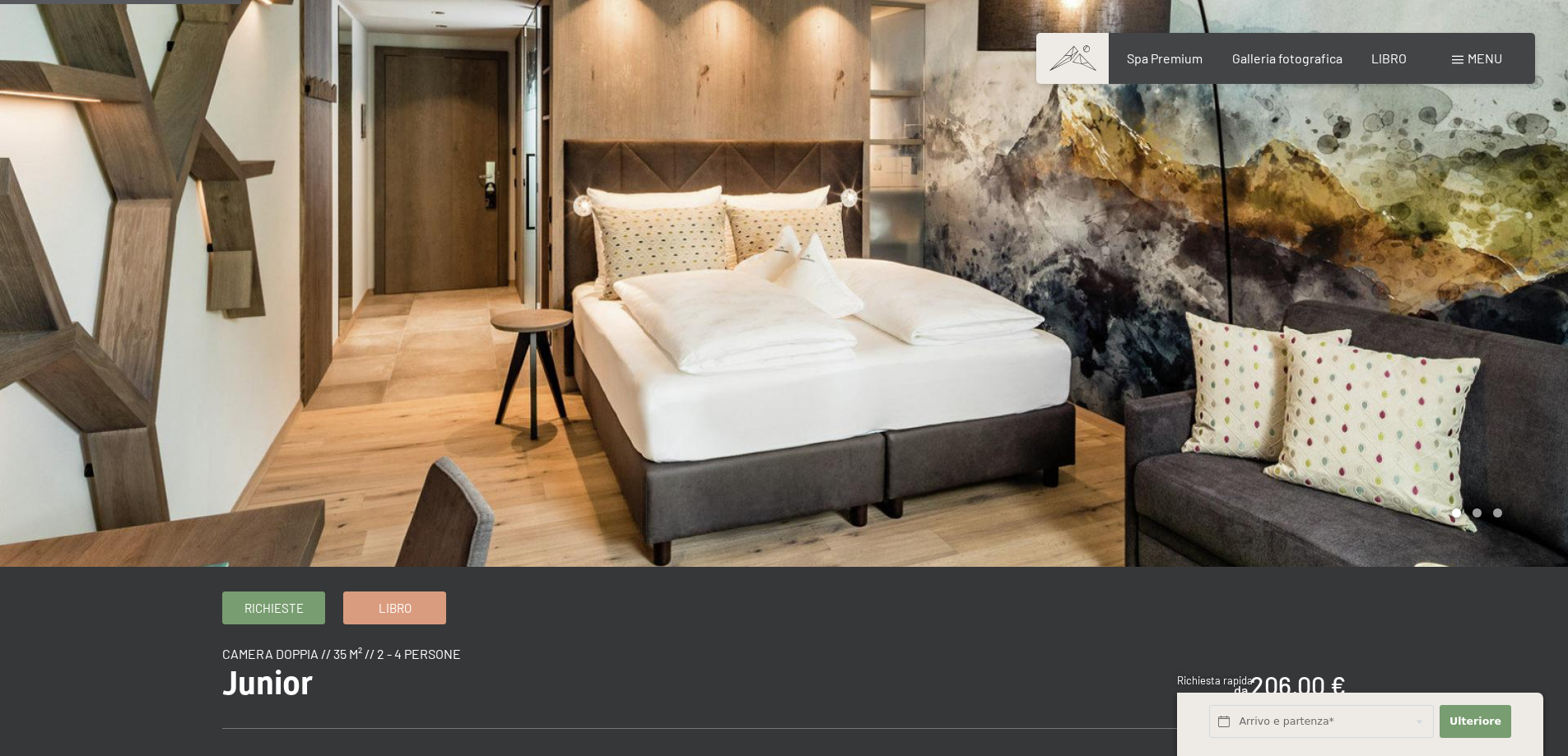
scroll to position [329, 0]
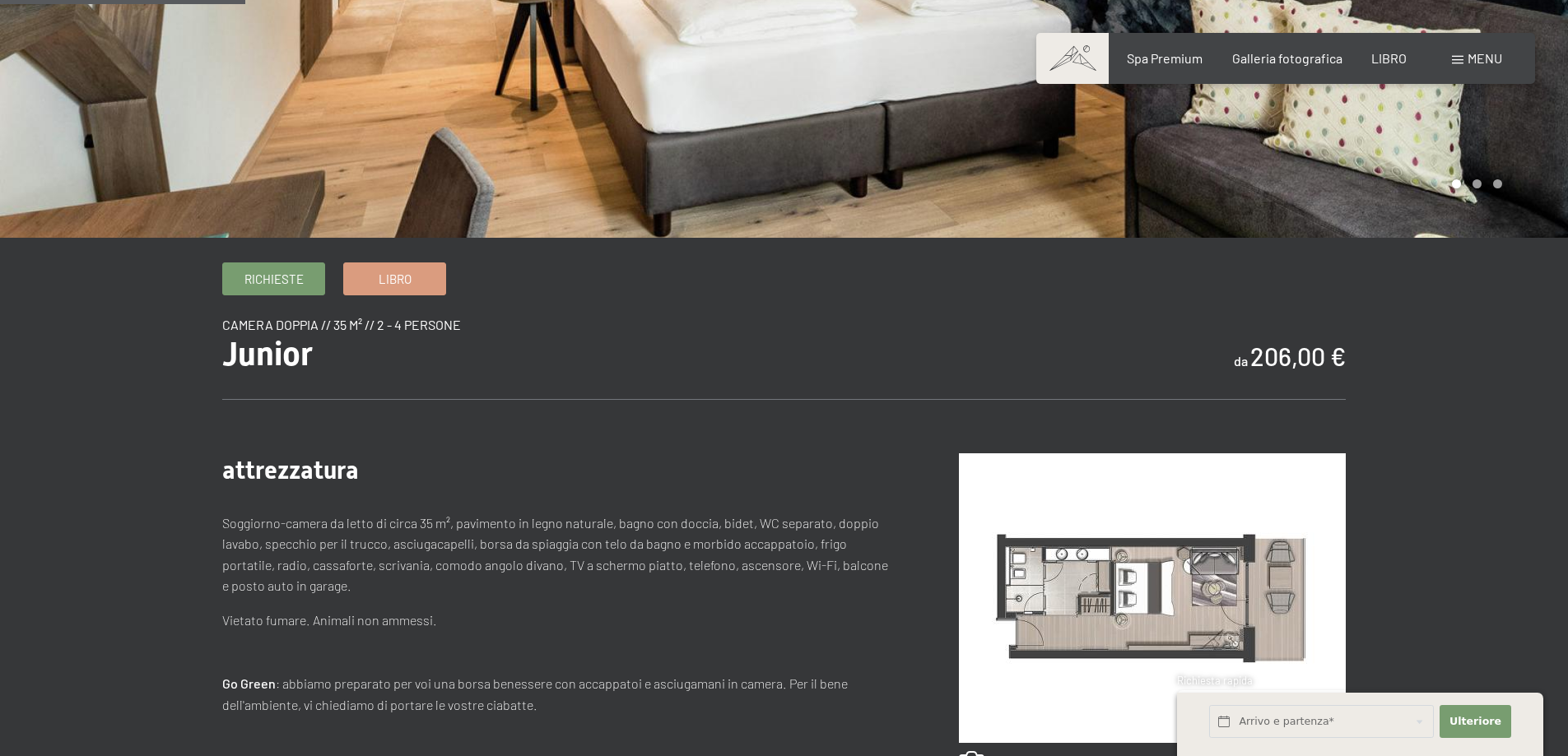
click at [1183, 593] on img at bounding box center [1153, 598] width 387 height 290
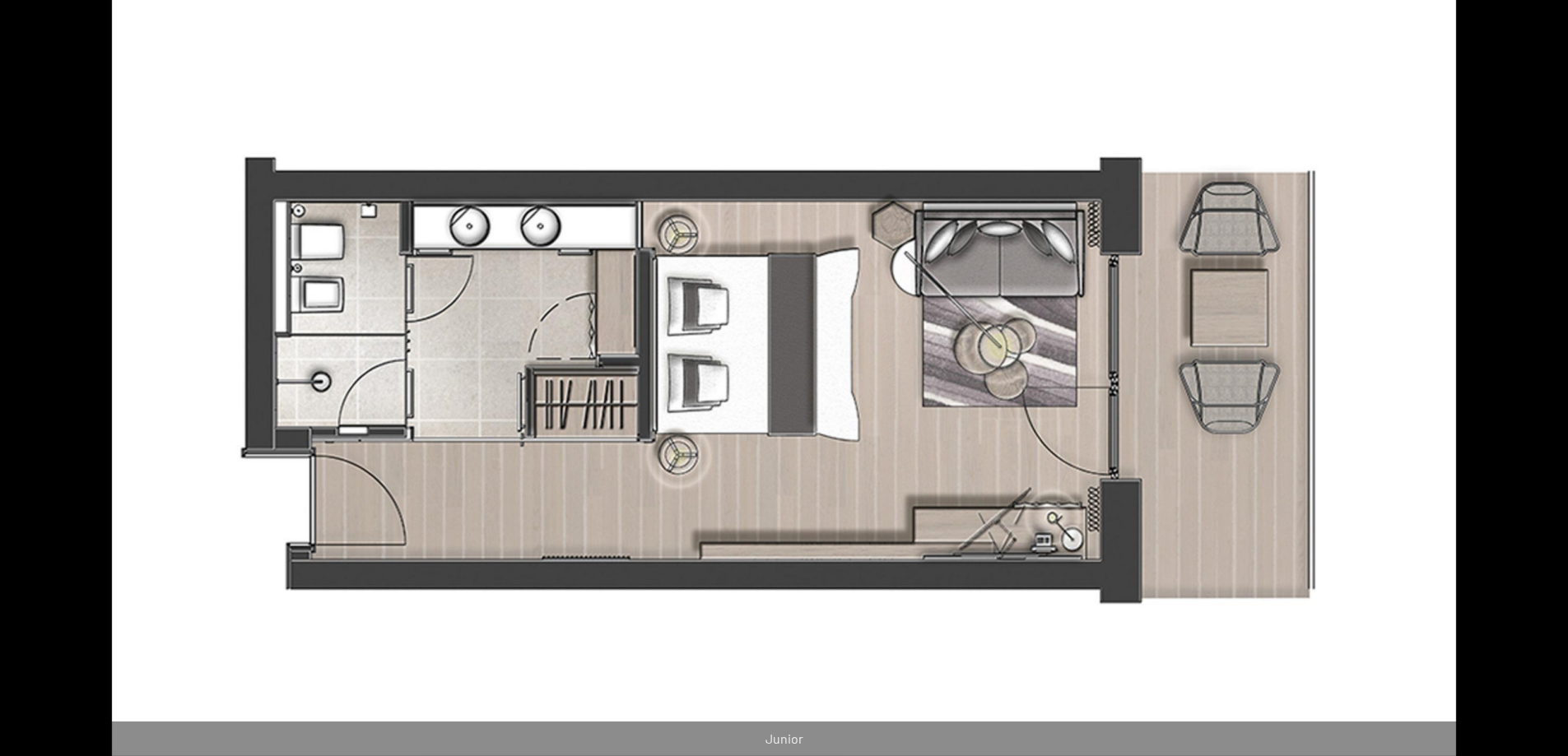
scroll to position [82, 0]
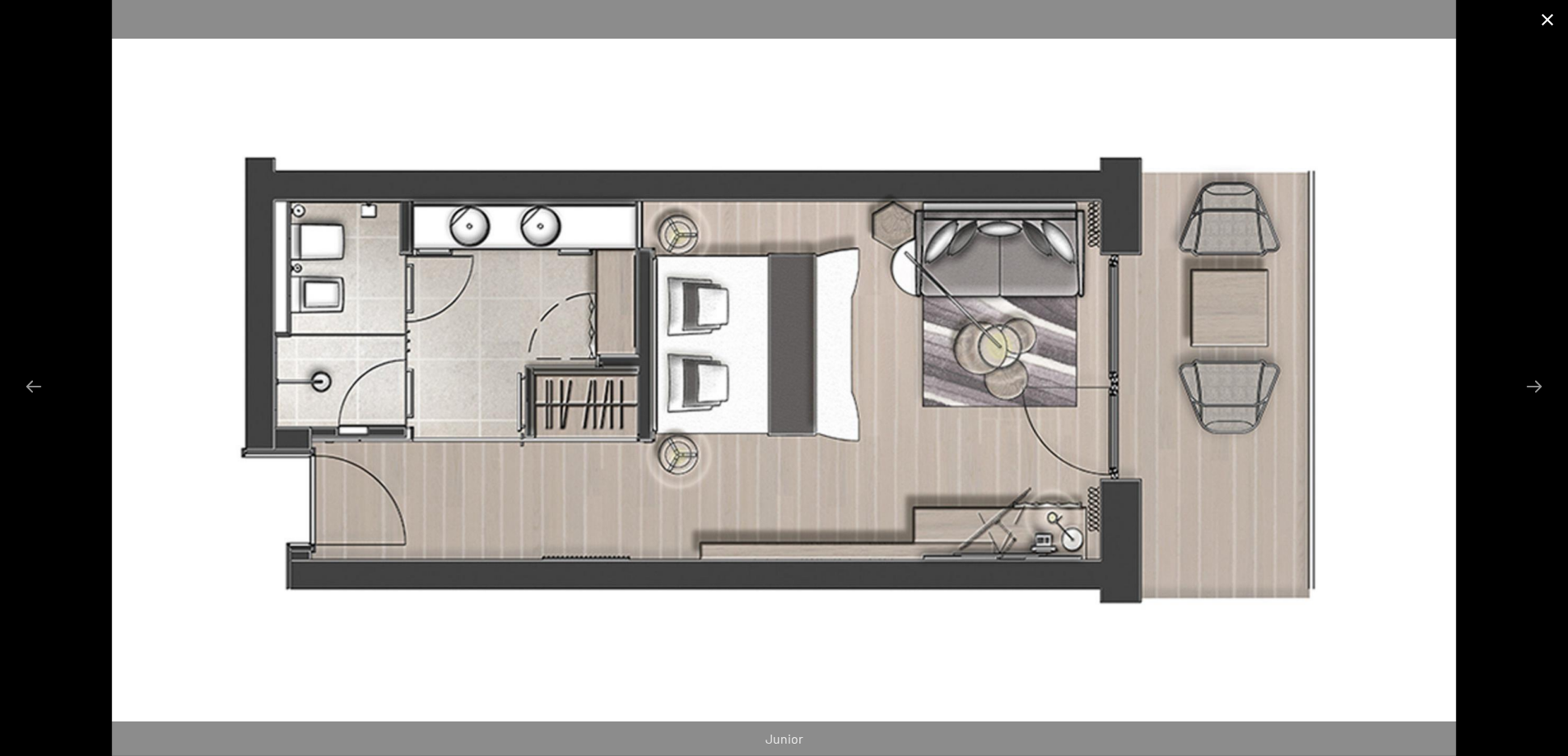
click at [1544, 25] on button "Chiudi galleria" at bounding box center [1547, 19] width 41 height 38
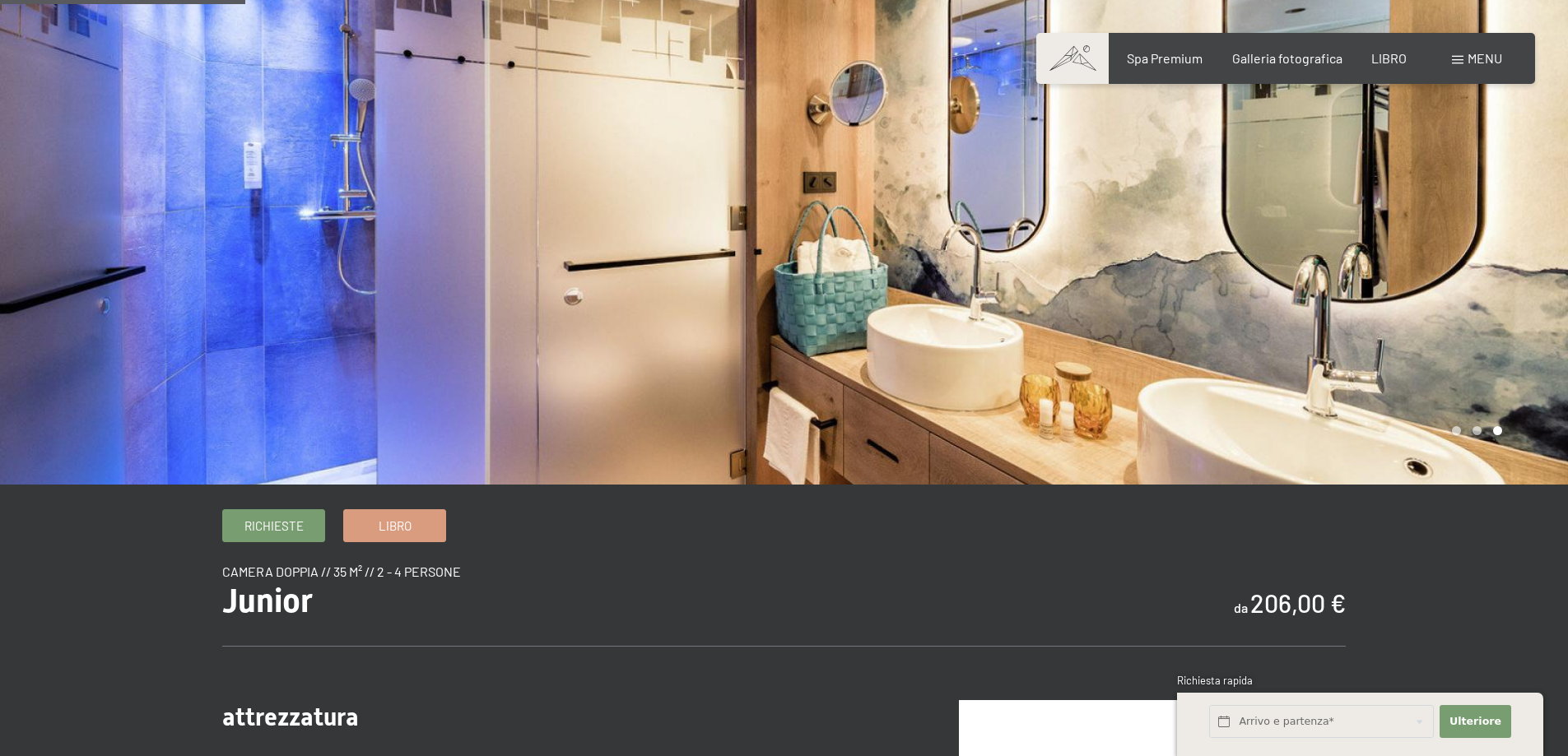
scroll to position [329, 0]
